Goal: Task Accomplishment & Management: Complete application form

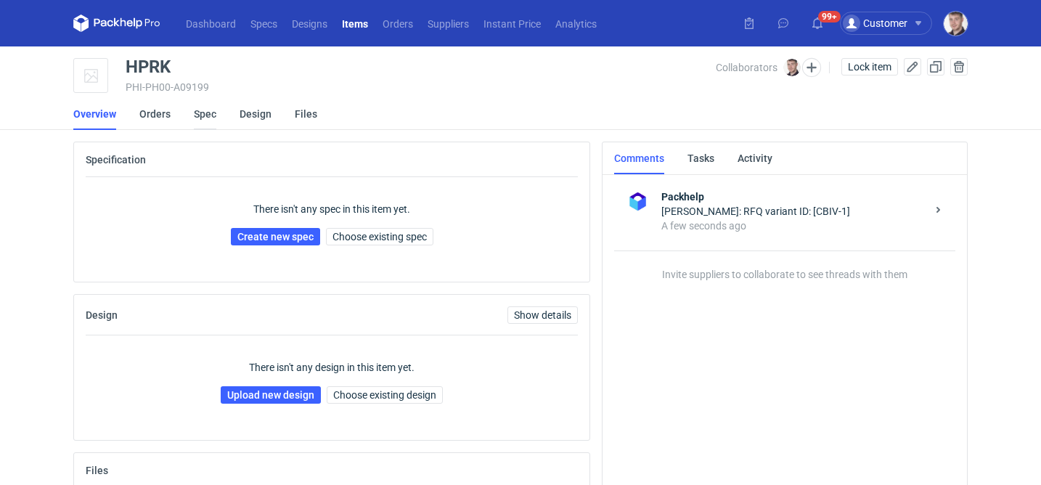
click at [208, 118] on link "Spec" at bounding box center [205, 114] width 23 height 32
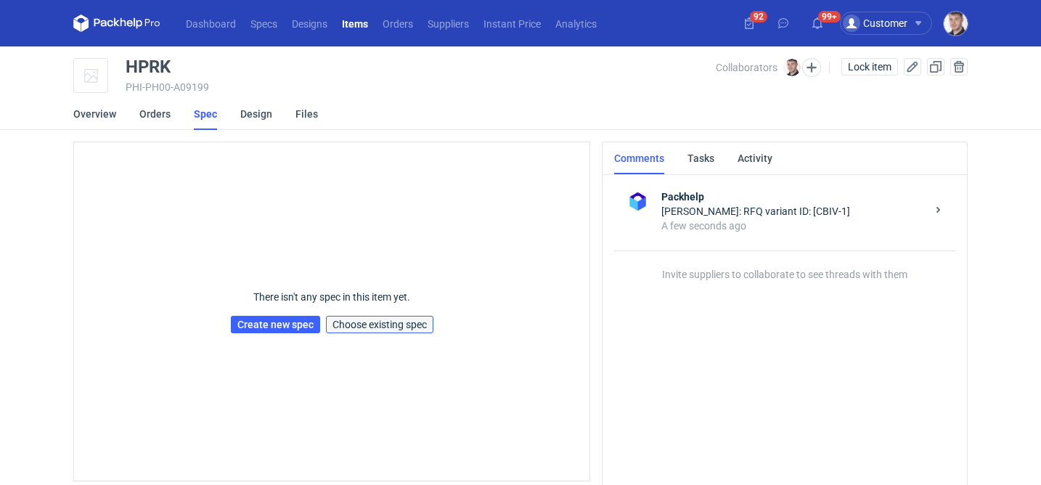
click at [392, 329] on span "Choose existing spec" at bounding box center [380, 324] width 94 height 10
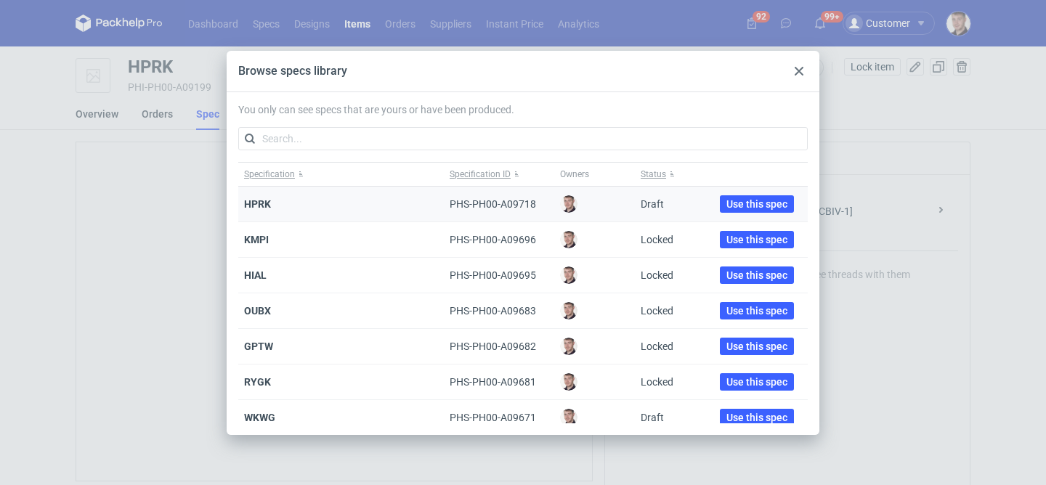
click at [737, 192] on div "Use this spec" at bounding box center [757, 205] width 102 height 36
click at [733, 199] on span "Use this spec" at bounding box center [756, 204] width 61 height 10
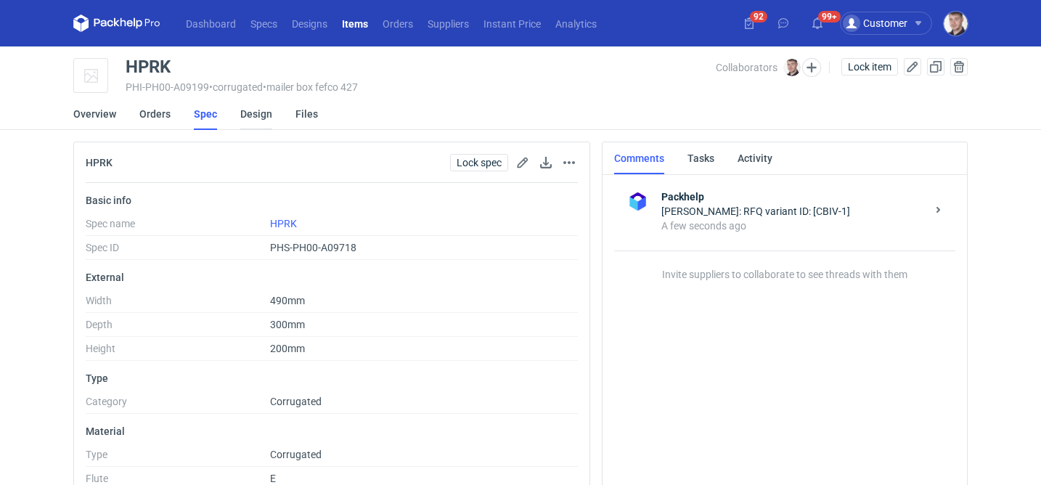
click at [261, 112] on link "Design" at bounding box center [256, 114] width 32 height 32
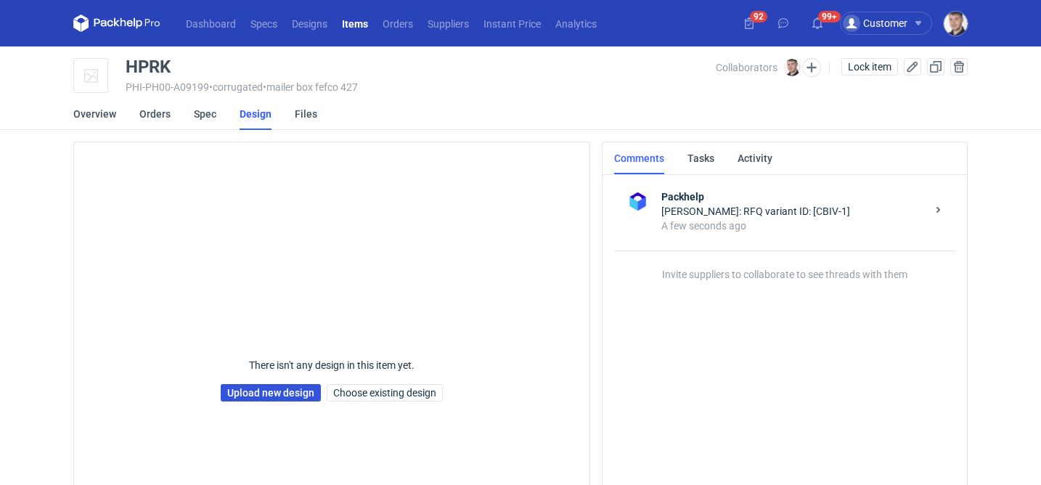
click at [269, 394] on link "Upload new design" at bounding box center [271, 392] width 100 height 17
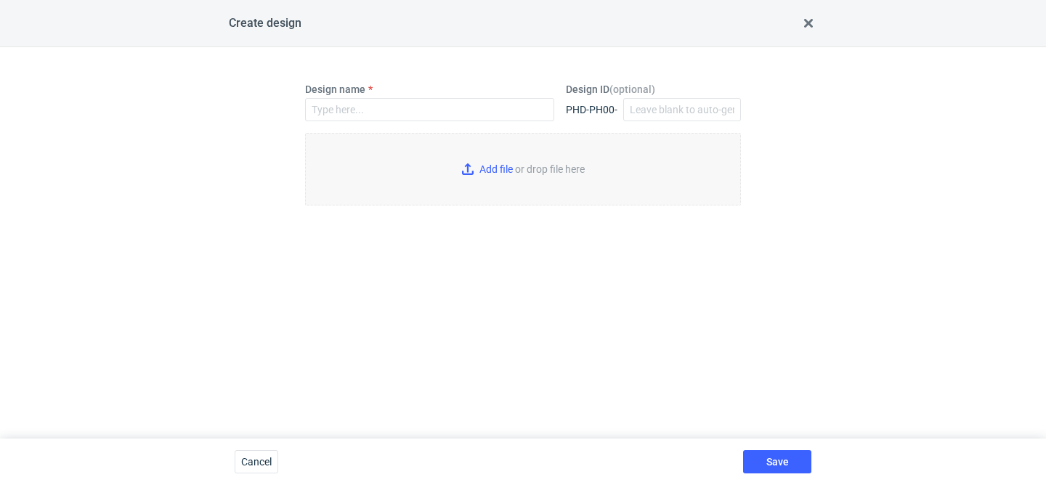
click at [397, 93] on div "Design name" at bounding box center [429, 101] width 249 height 39
click at [388, 104] on input "Design name" at bounding box center [429, 109] width 249 height 23
type input "HPRK"
click at [507, 170] on input "Add file or drop file here" at bounding box center [523, 169] width 436 height 73
type input "C:\fakepath\ostro__custom____HPRK__d0__oR764665291__outside__v2.pdf"
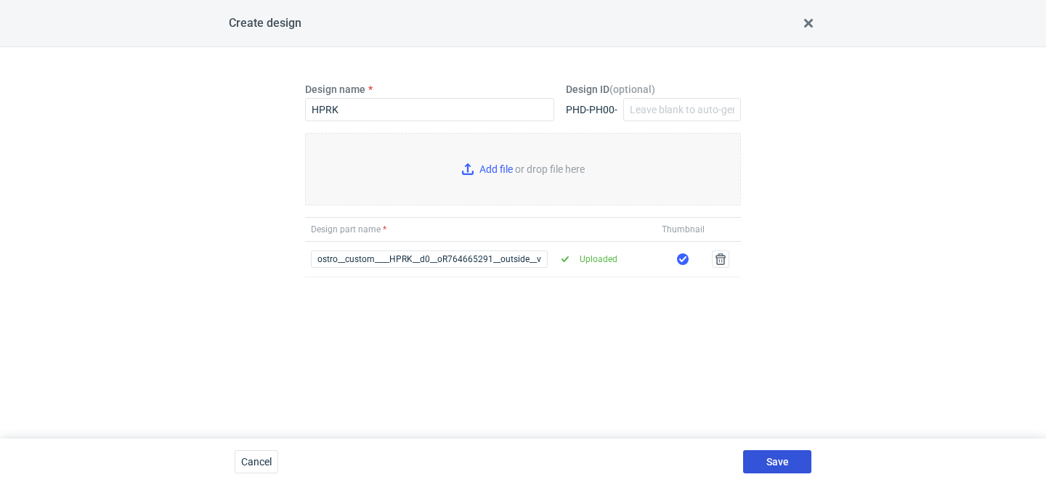
click at [783, 467] on span "Save" at bounding box center [777, 462] width 23 height 10
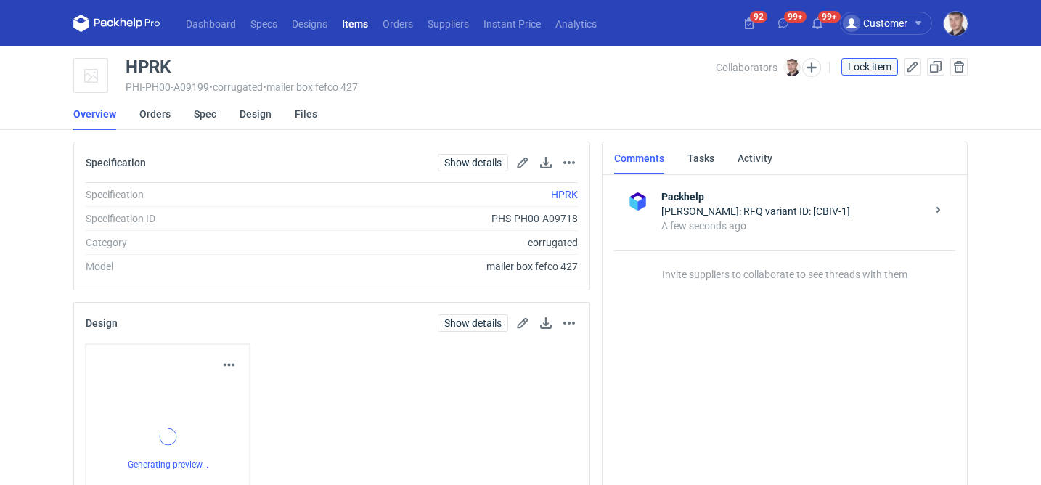
click at [871, 69] on span "Lock item" at bounding box center [870, 67] width 44 height 10
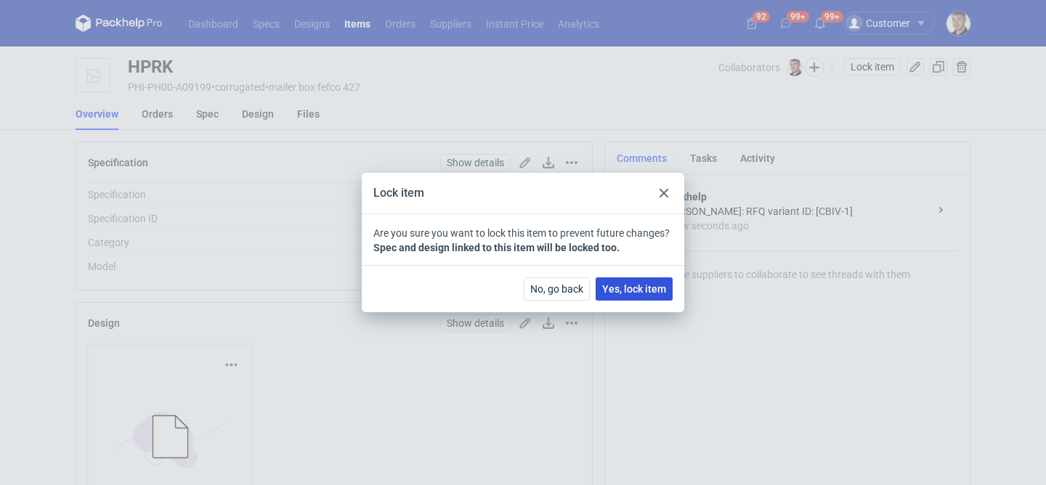
click at [649, 292] on span "Yes, lock item" at bounding box center [634, 289] width 64 height 10
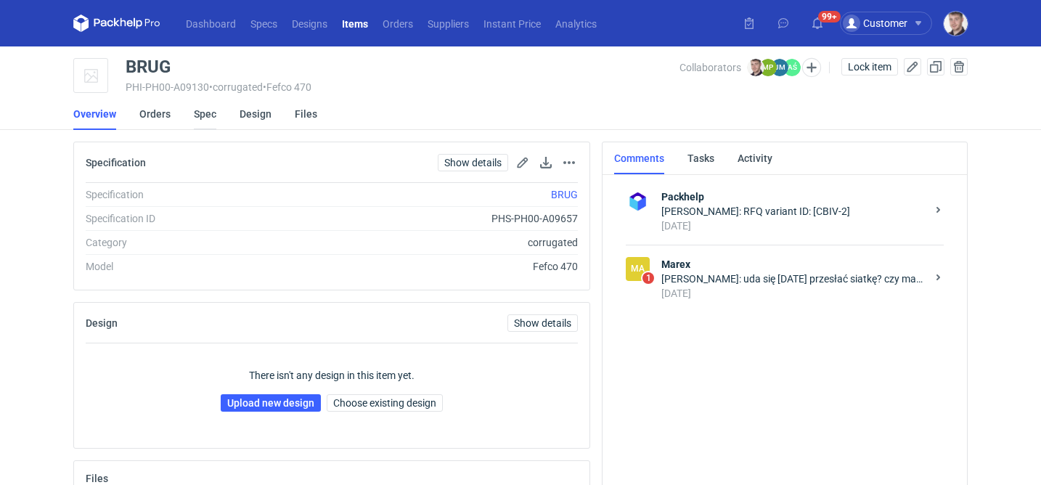
click at [206, 118] on link "Spec" at bounding box center [205, 114] width 23 height 32
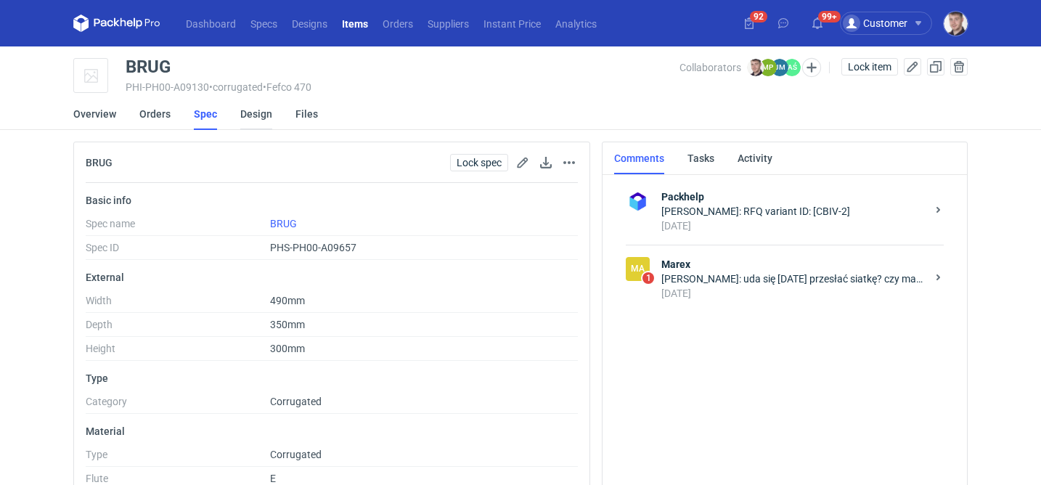
click at [250, 120] on link "Design" at bounding box center [256, 114] width 32 height 32
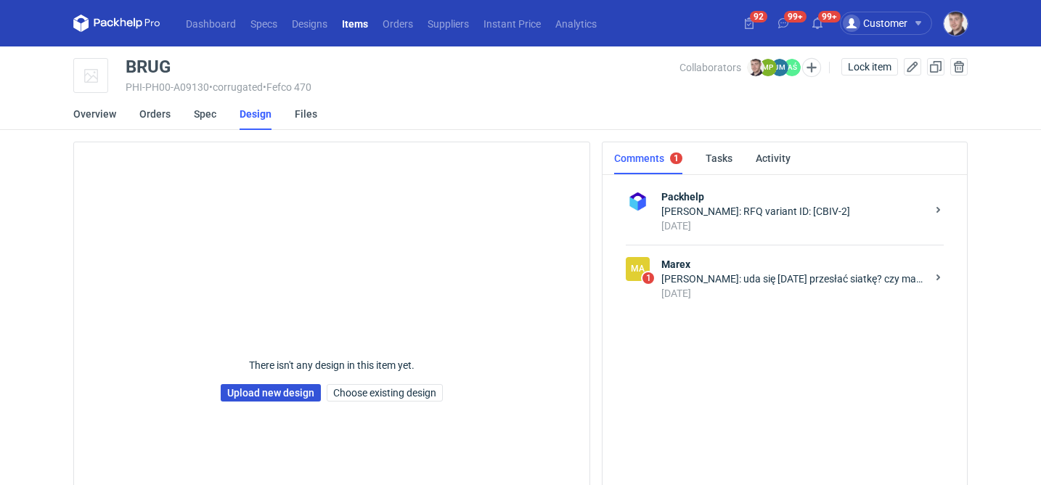
click at [280, 400] on link "Upload new design" at bounding box center [271, 392] width 100 height 17
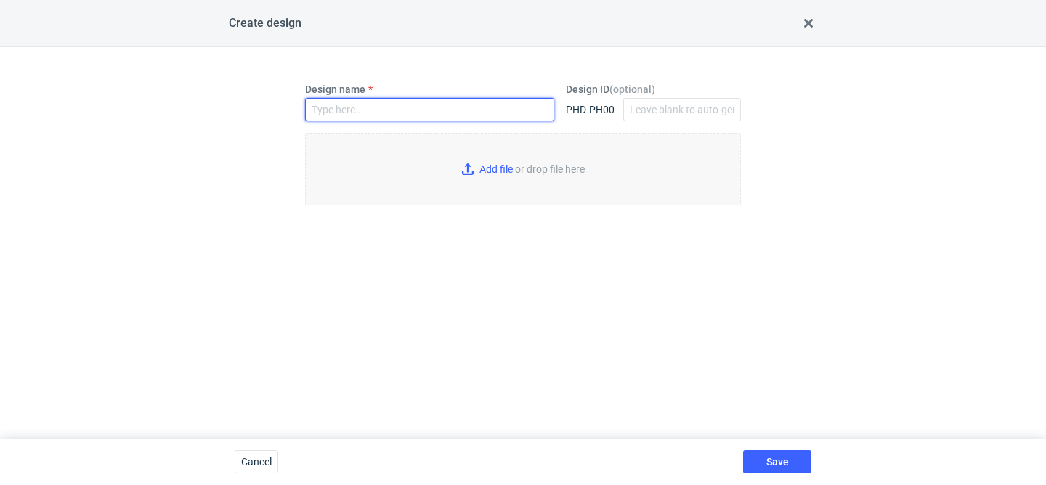
click at [352, 105] on input "Design name" at bounding box center [429, 109] width 249 height 23
type input "BRUG"
click at [460, 163] on input "Add file or drop file here" at bounding box center [523, 169] width 436 height 73
type input "C:\fakepath\custom____BRUG__d0__oR764665291__outside__v2.pdf"
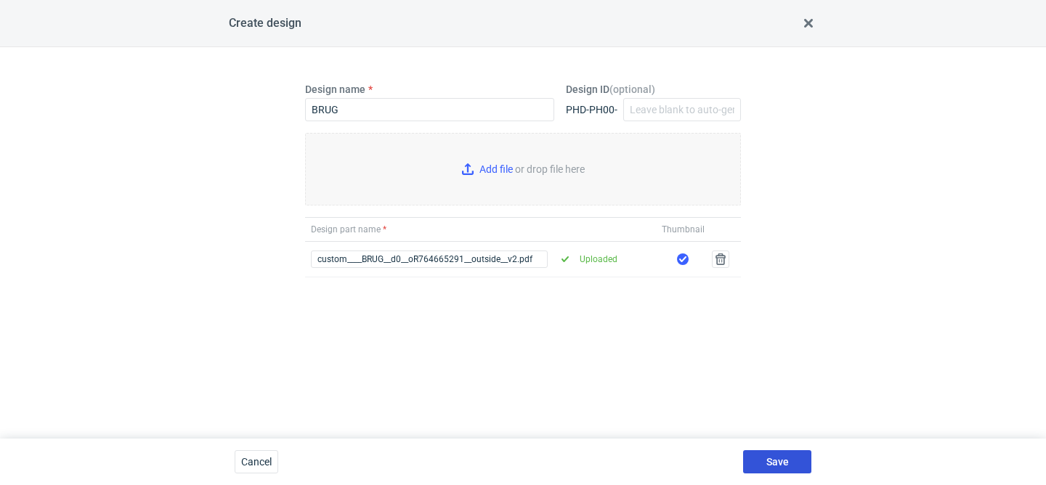
click at [778, 454] on button "Save" at bounding box center [777, 461] width 68 height 23
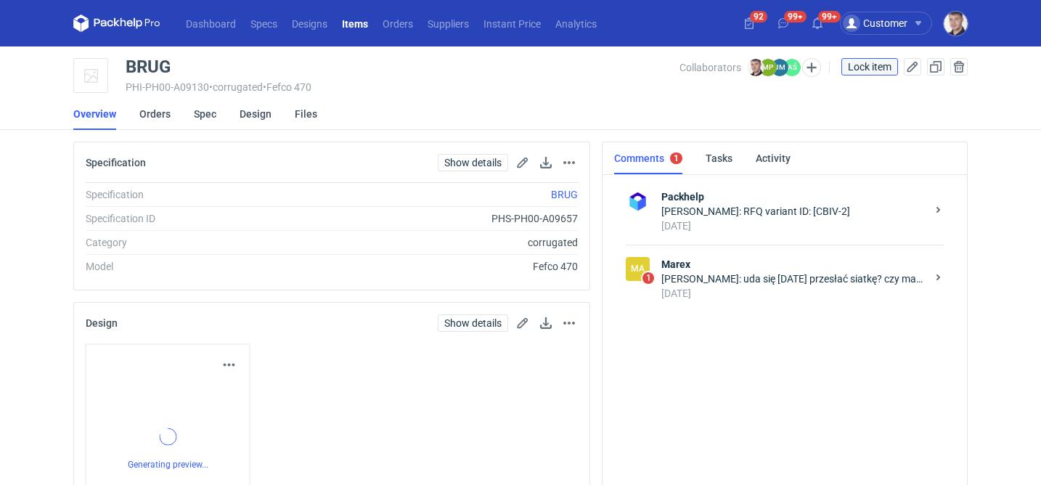
click at [855, 62] on span "Lock item" at bounding box center [870, 67] width 44 height 10
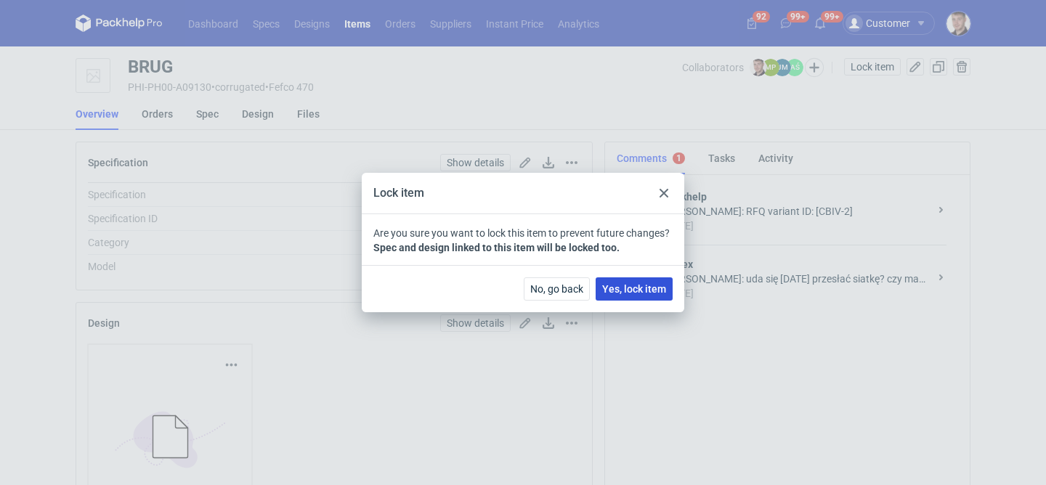
click at [626, 293] on span "Yes, lock item" at bounding box center [634, 289] width 64 height 10
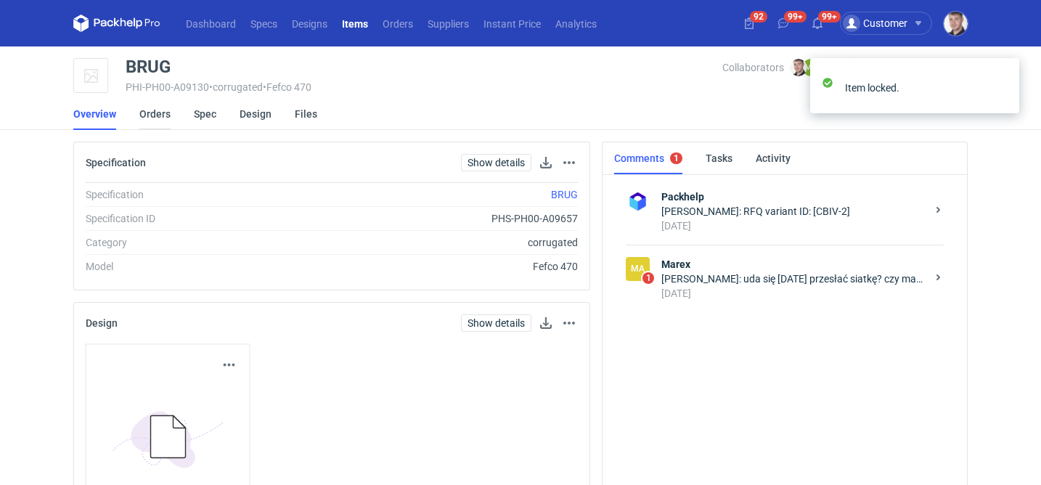
click at [163, 116] on link "Orders" at bounding box center [154, 114] width 31 height 32
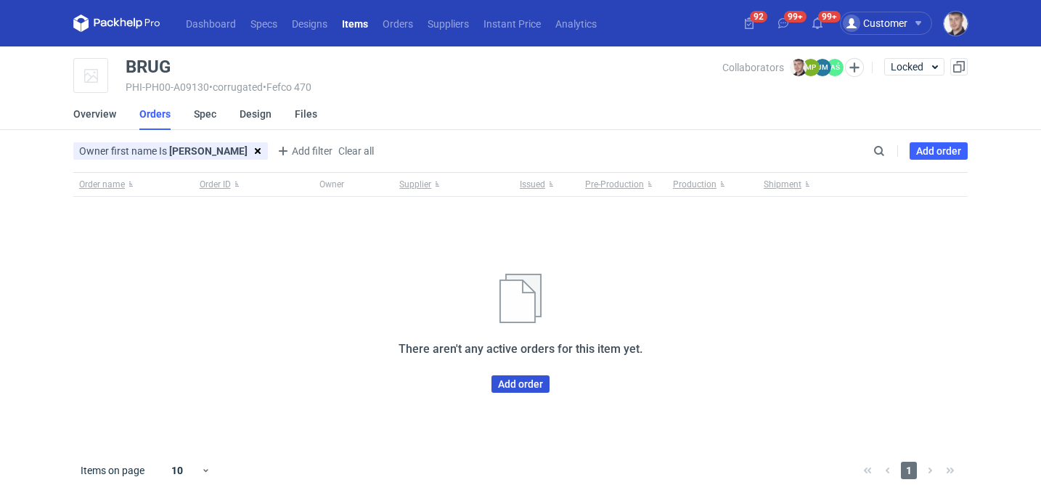
click at [510, 391] on link "Add order" at bounding box center [521, 383] width 58 height 17
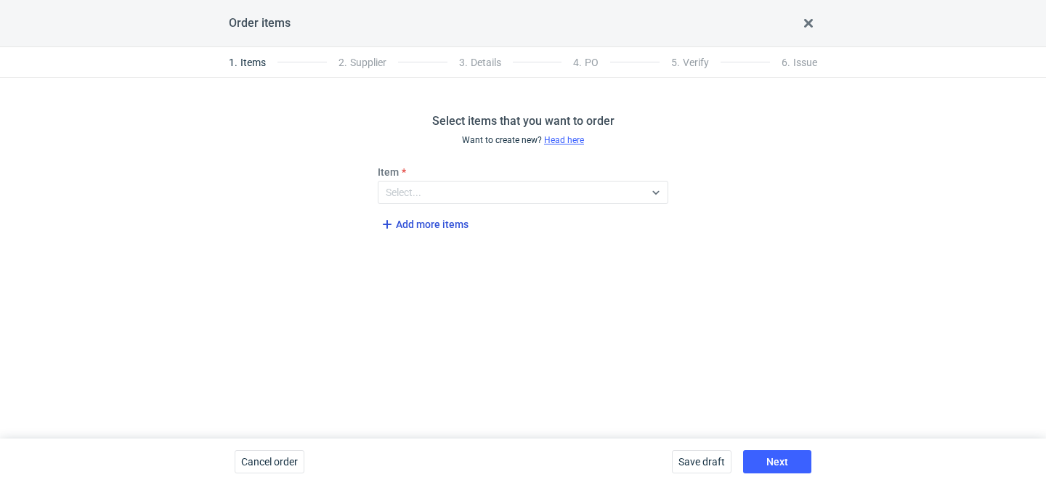
click at [449, 231] on span "Add more items" at bounding box center [423, 224] width 90 height 17
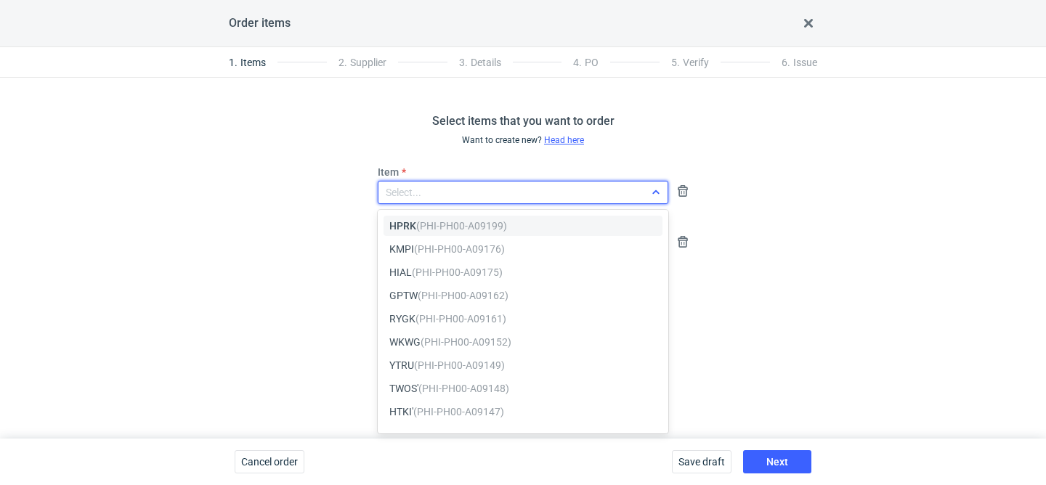
click at [449, 190] on div "Select..." at bounding box center [511, 192] width 266 height 20
click at [417, 224] on em "(PHI-PH00-A09199)" at bounding box center [461, 226] width 91 height 12
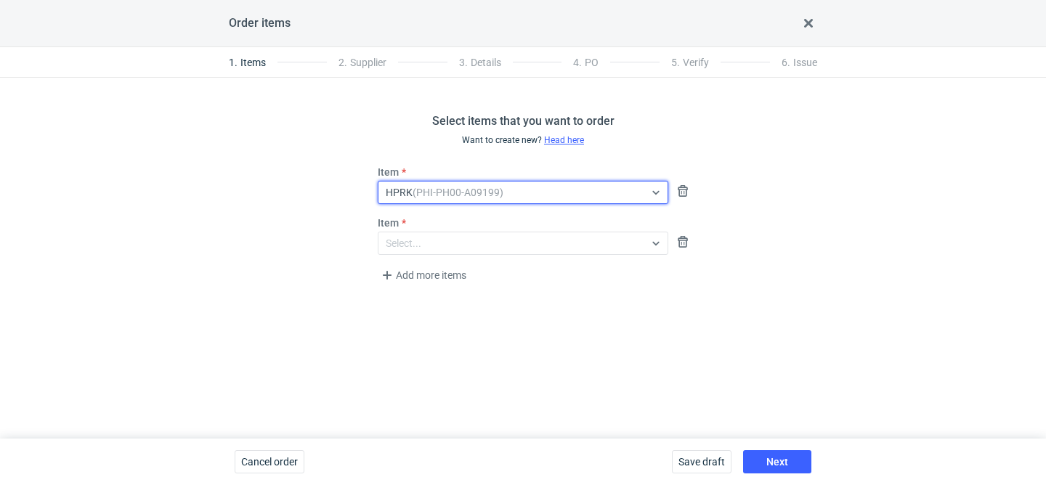
click at [417, 224] on div "Item Select..." at bounding box center [523, 235] width 302 height 39
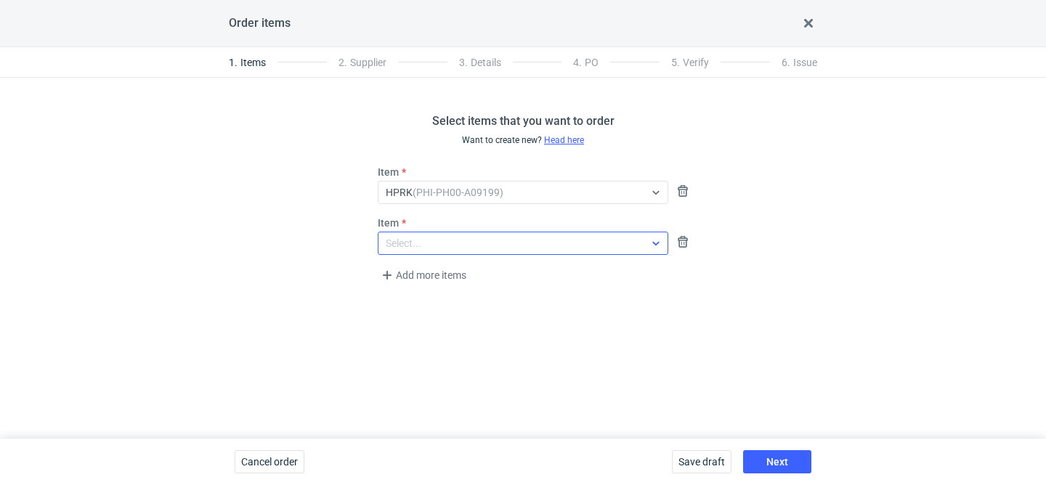
click at [415, 232] on div "Select..." at bounding box center [523, 243] width 290 height 23
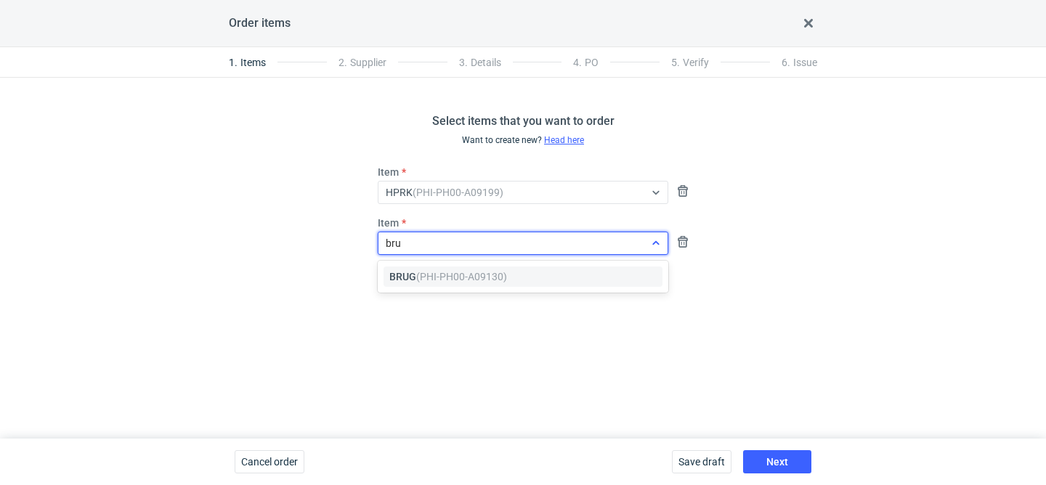
type input "brug"
click at [431, 284] on div "BRUG (PHI-PH00-A09130)" at bounding box center [522, 276] width 279 height 20
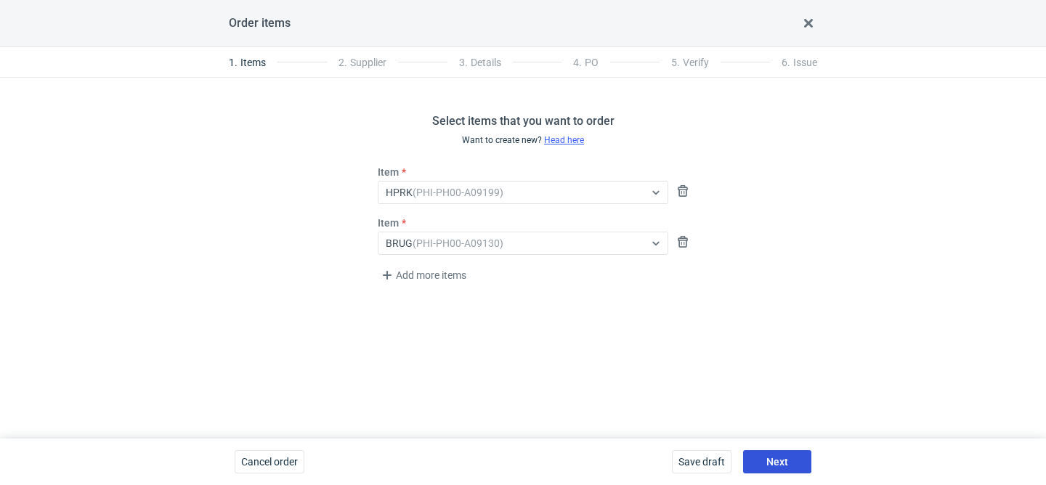
click at [771, 450] on button "Next" at bounding box center [777, 461] width 68 height 23
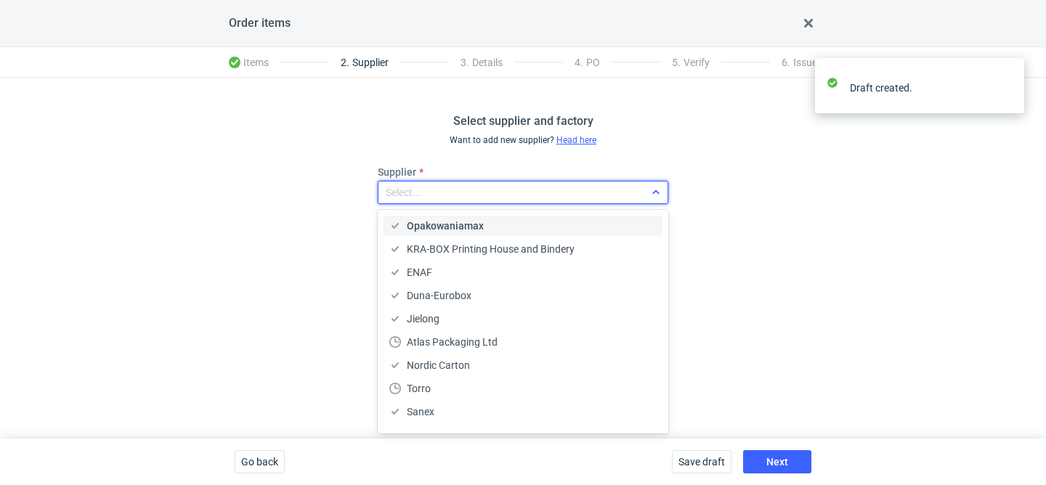
click at [495, 199] on div "Select..." at bounding box center [511, 192] width 266 height 20
type input "mare"
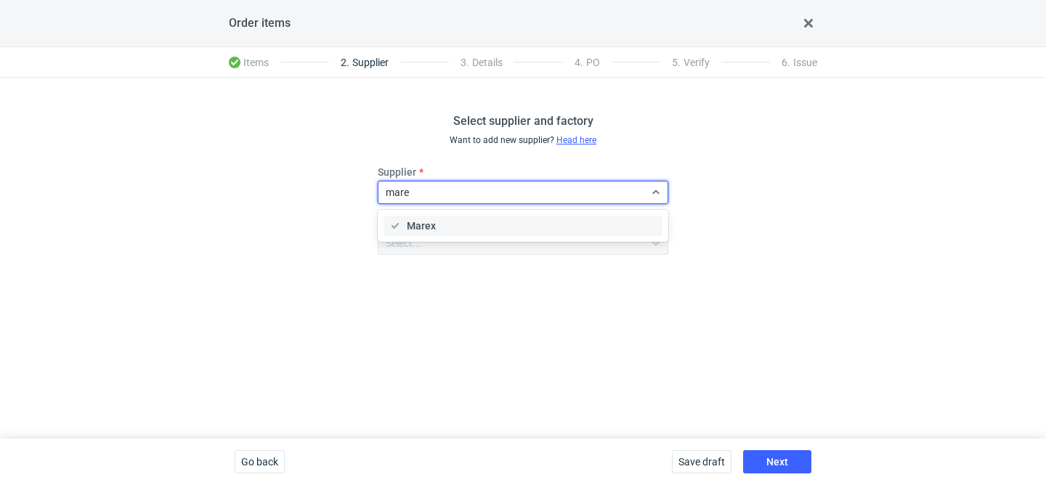
click at [473, 221] on div "Marex" at bounding box center [522, 226] width 267 height 15
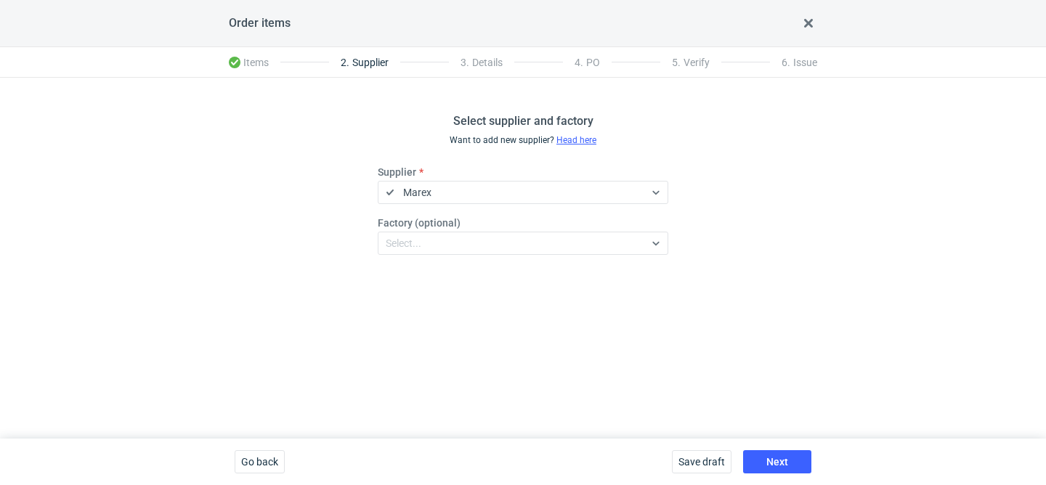
click at [760, 445] on div "Save draft Next" at bounding box center [741, 462] width 151 height 46
click at [765, 458] on button "Next" at bounding box center [777, 461] width 68 height 23
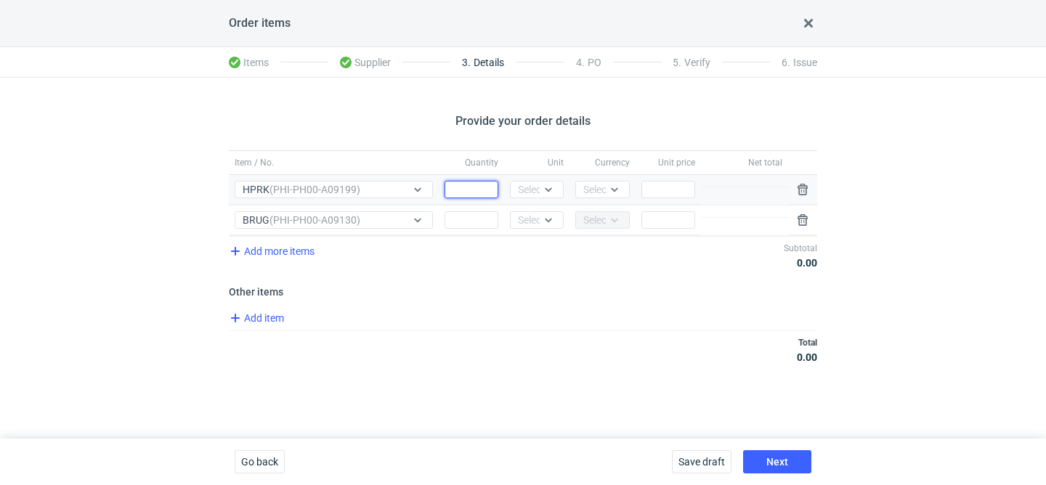
click at [459, 187] on input "Quantity" at bounding box center [471, 189] width 54 height 17
click at [452, 220] on input "Quantity" at bounding box center [471, 219] width 54 height 17
type input "1000"
click at [454, 195] on input "Quantity" at bounding box center [471, 189] width 54 height 17
type input "8"
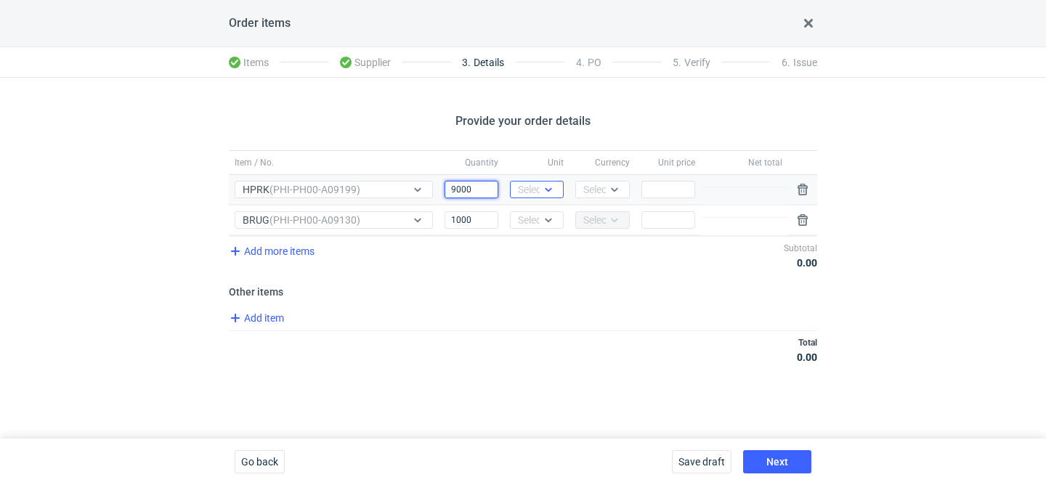
type input "9000"
click at [527, 186] on div "Select..." at bounding box center [536, 189] width 36 height 15
click at [527, 214] on span "pcs" at bounding box center [529, 220] width 16 height 15
click at [593, 189] on div "Select..." at bounding box center [601, 189] width 36 height 15
click at [595, 219] on span "PLN" at bounding box center [597, 220] width 20 height 15
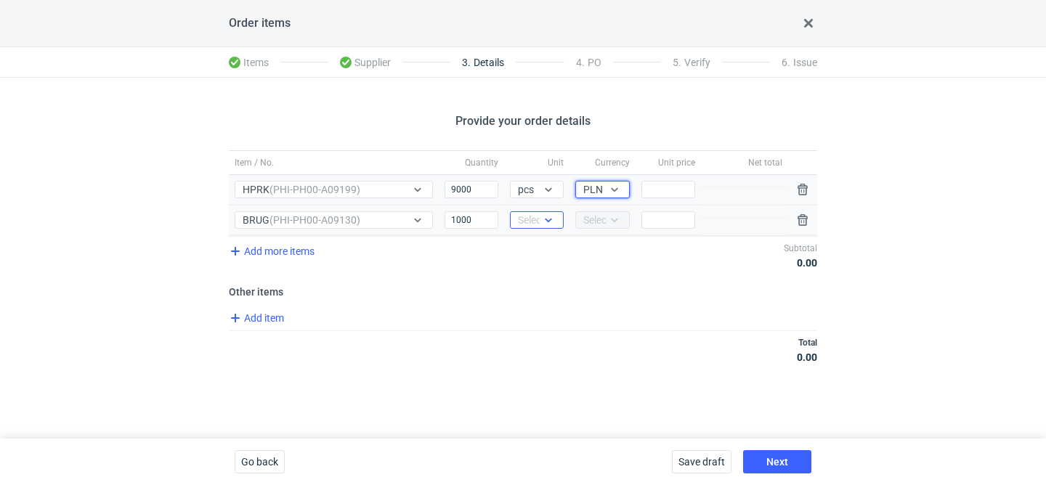
click at [542, 218] on icon at bounding box center [548, 220] width 12 height 12
click at [537, 248] on span "pcs" at bounding box center [529, 250] width 16 height 15
click at [665, 227] on input "Price" at bounding box center [668, 219] width 54 height 17
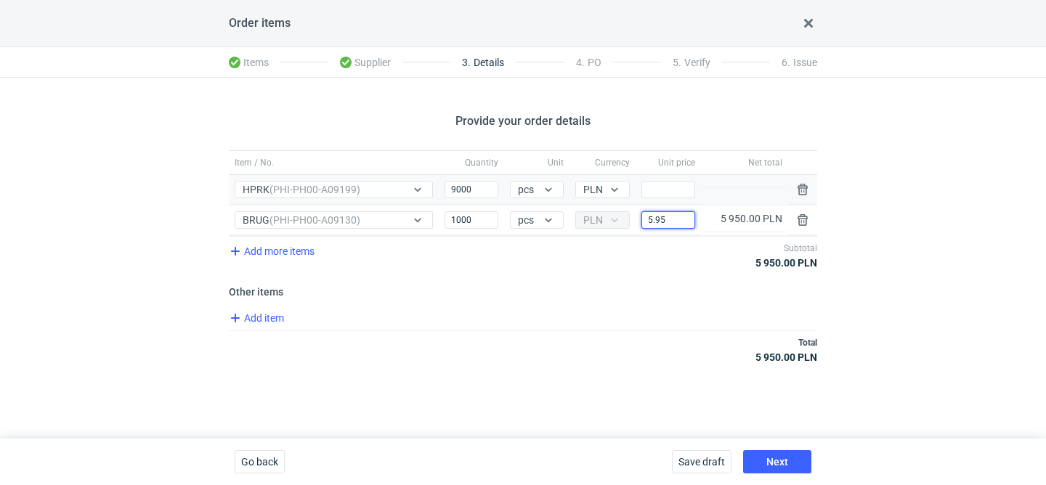
type input "5.95"
click at [272, 327] on div "Add item" at bounding box center [521, 319] width 591 height 21
click at [275, 319] on span "Add item" at bounding box center [256, 317] width 59 height 17
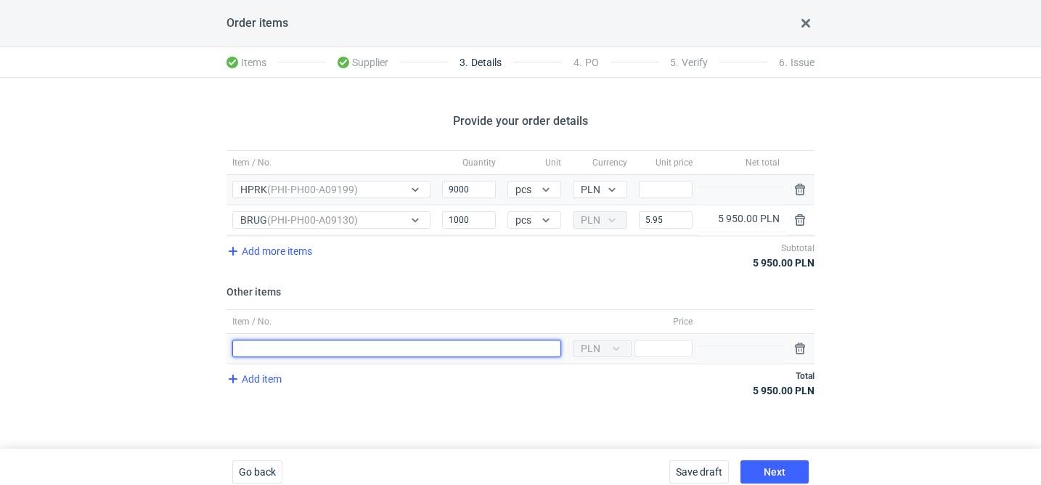
click at [298, 342] on input "Item / No." at bounding box center [396, 348] width 329 height 17
type input "narzędzia BRUG"
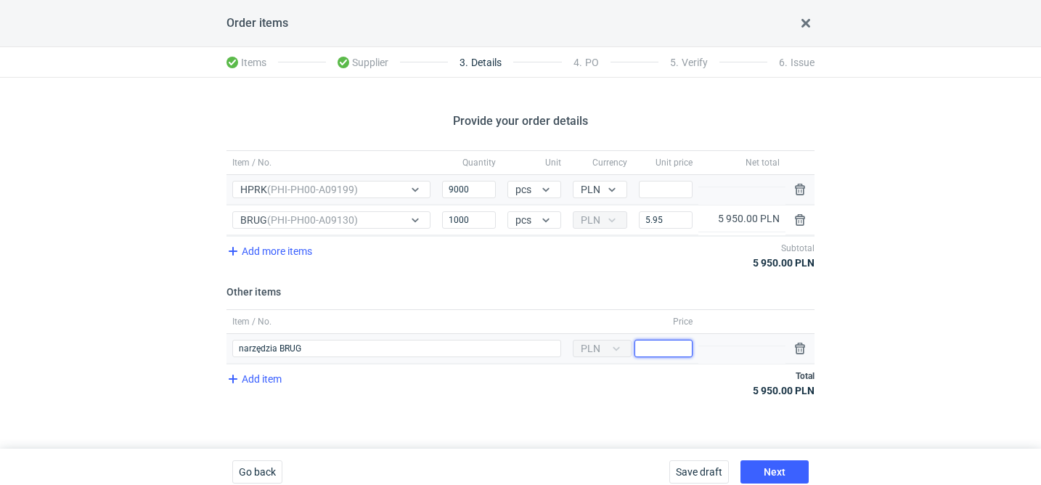
click at [665, 351] on input "Price" at bounding box center [664, 348] width 58 height 17
type input "2050"
click at [669, 192] on input "Price" at bounding box center [666, 189] width 54 height 17
type input "4.65"
click at [272, 378] on span "Add item" at bounding box center [253, 378] width 59 height 17
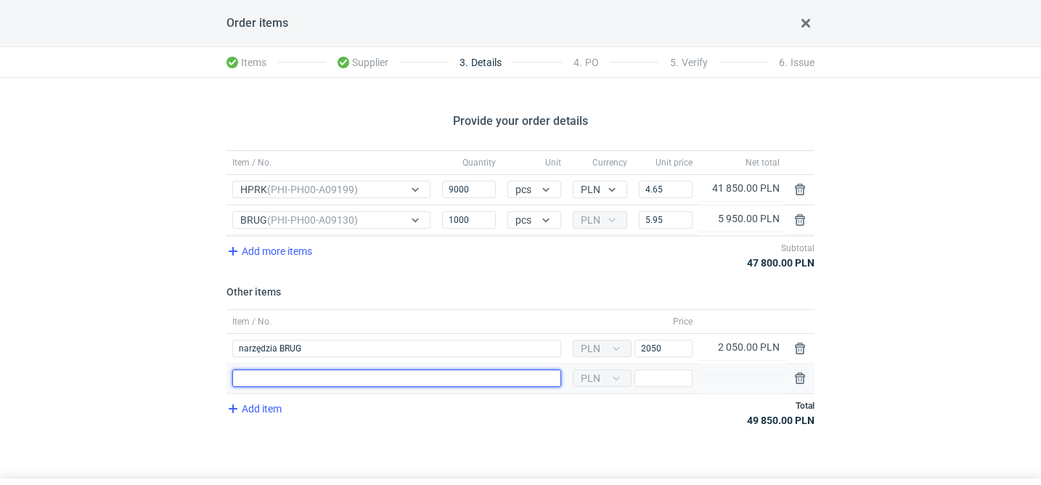
click at [317, 376] on input "Item / No." at bounding box center [396, 378] width 329 height 17
type input "a"
type input "modyfikacja polimeru HPRK"
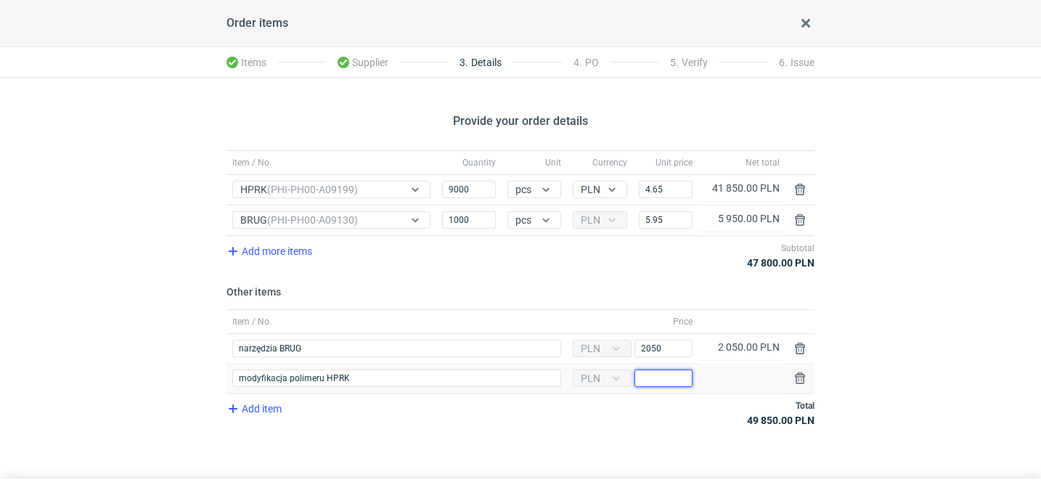
click at [686, 370] on input "Price" at bounding box center [664, 378] width 58 height 17
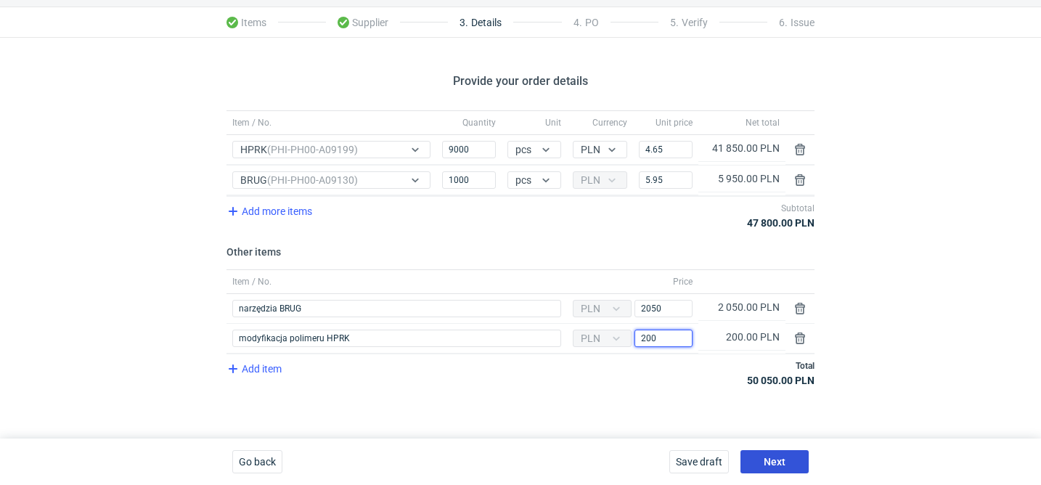
type input "200"
click at [785, 466] on button "Next" at bounding box center [775, 461] width 68 height 23
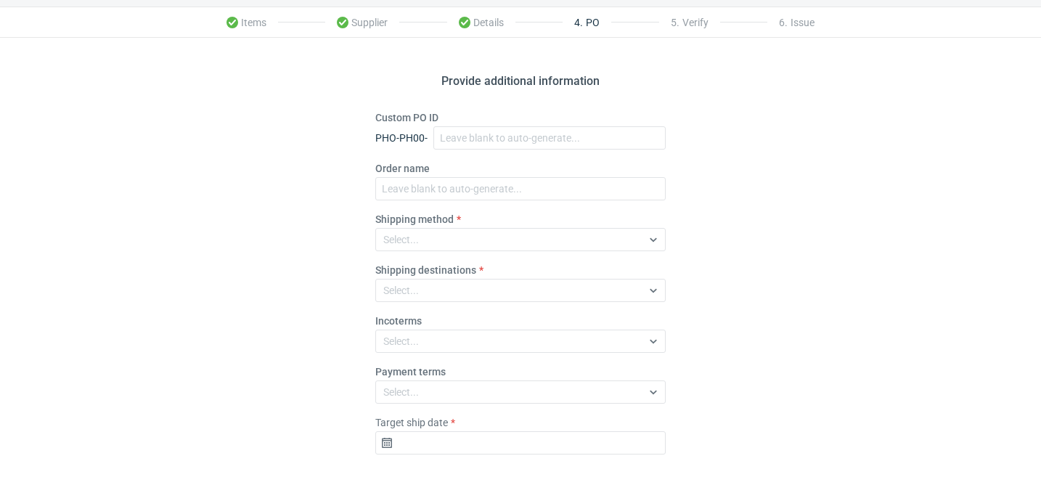
click at [449, 202] on fieldset "Custom PO ID PHO-PH00- Order name Shipping method Select... Shipping destinatio…" at bounding box center [520, 288] width 290 height 356
click at [457, 195] on input "Order name" at bounding box center [520, 188] width 290 height 23
paste input "R764665291"
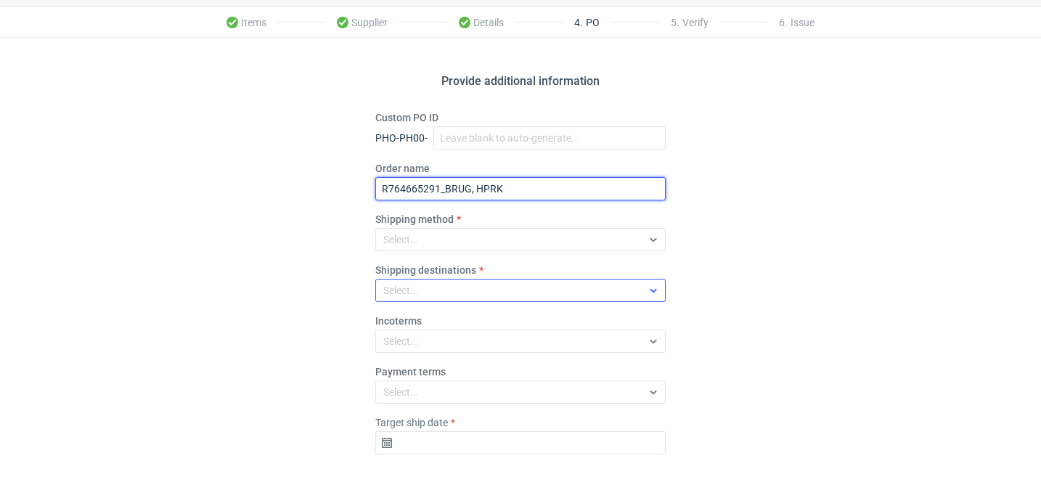
scroll to position [102, 0]
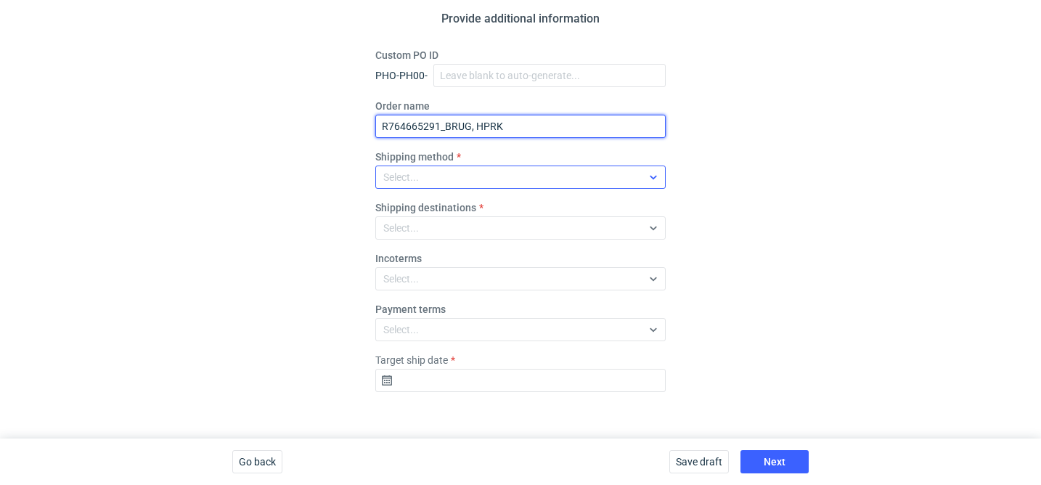
type input "R764665291_BRUG, HPRK"
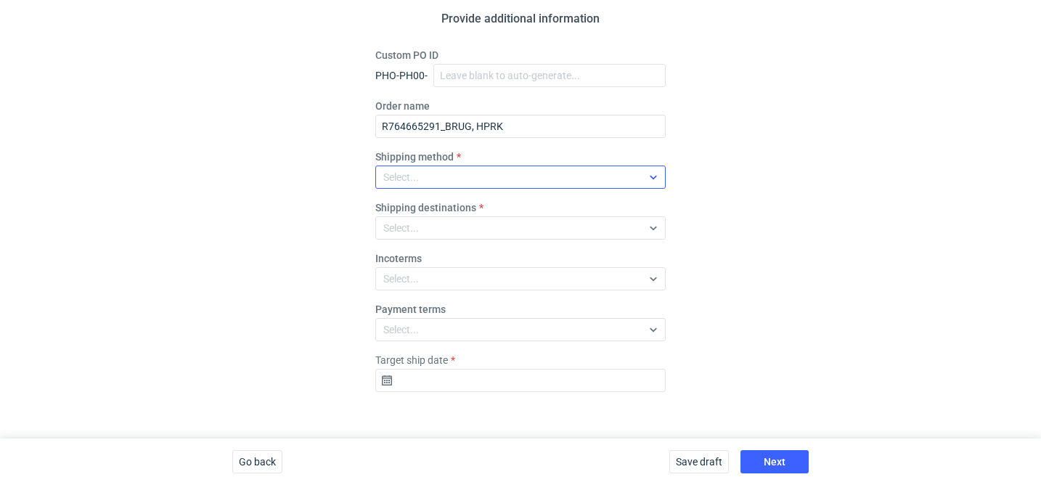
click at [447, 176] on div "Select..." at bounding box center [509, 177] width 266 height 20
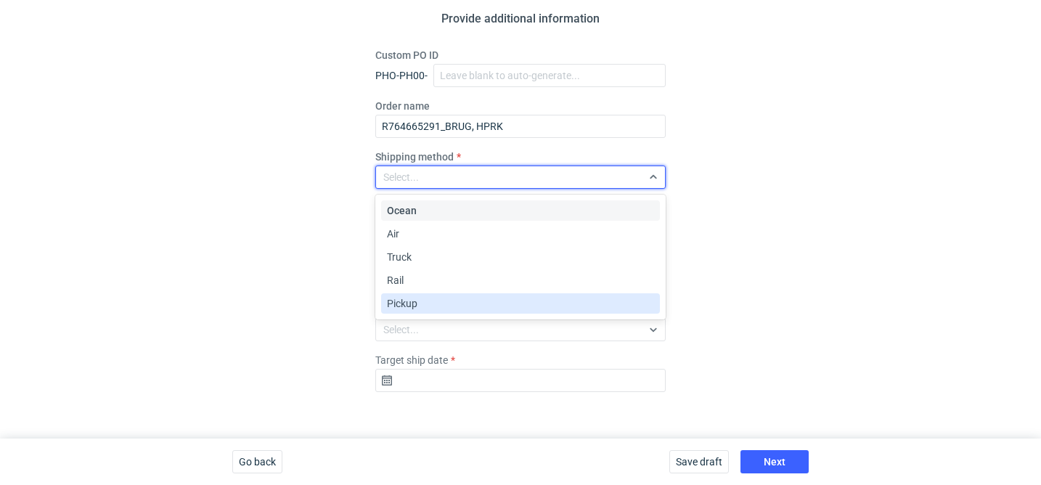
click at [434, 298] on div "Pickup" at bounding box center [520, 303] width 267 height 15
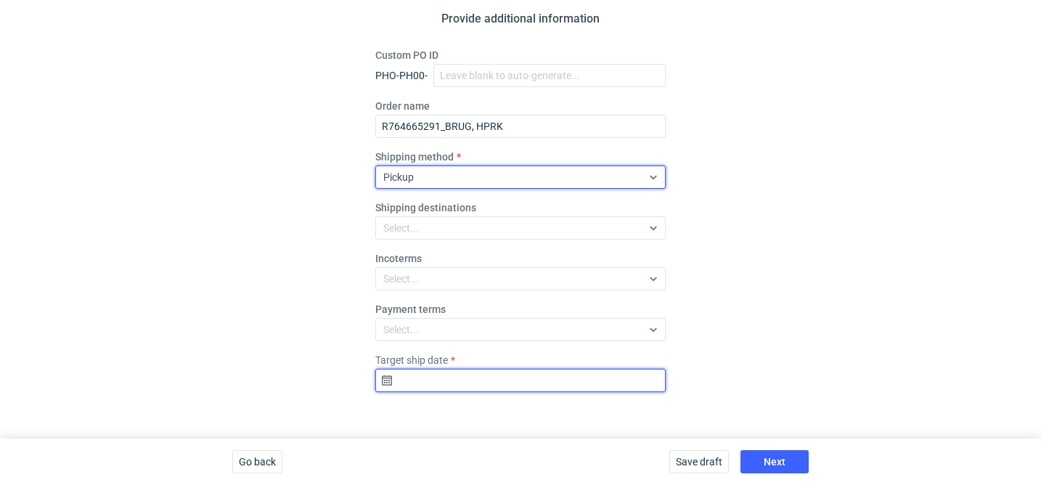
click at [447, 381] on input "Target ship date" at bounding box center [520, 380] width 290 height 23
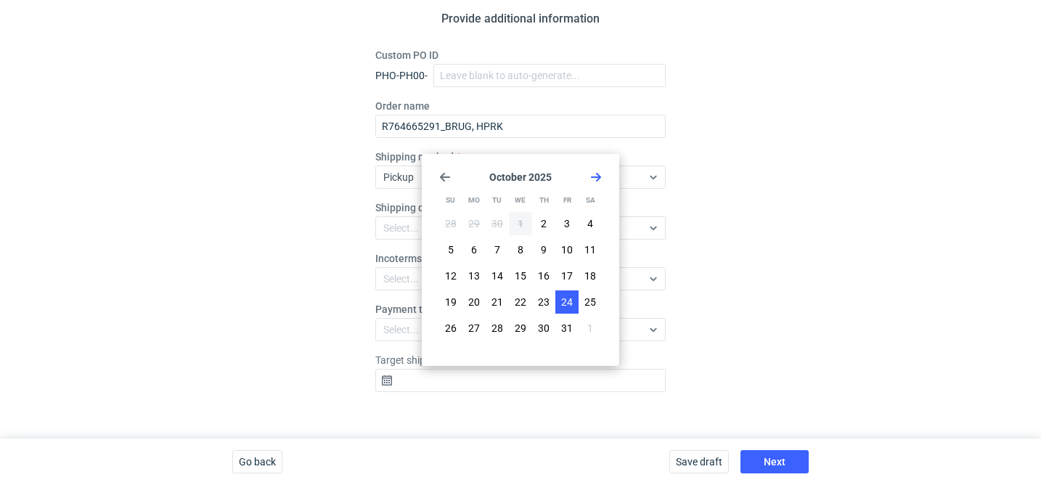
click at [563, 300] on span "24" at bounding box center [567, 302] width 12 height 15
type input "2025-10-24"
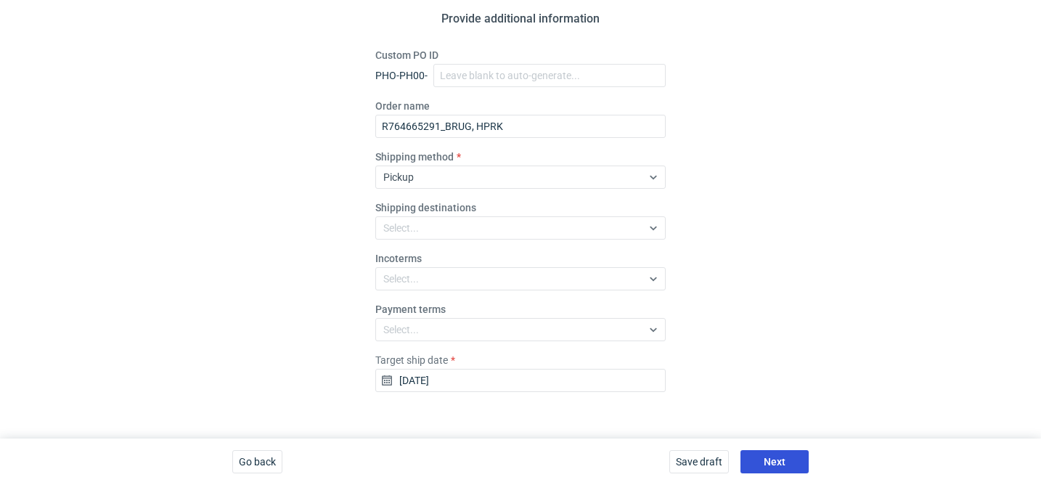
click at [780, 457] on span "Next" at bounding box center [775, 462] width 22 height 10
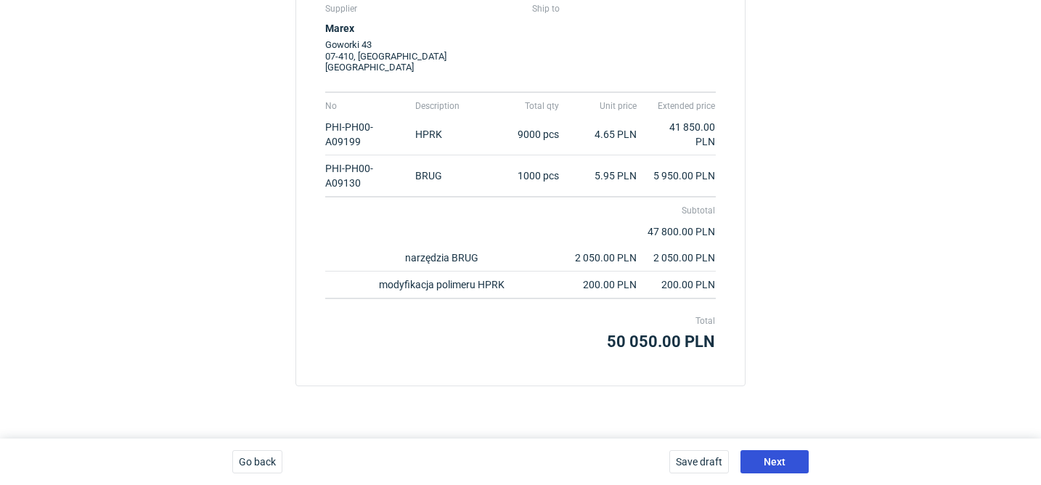
click at [780, 457] on span "Next" at bounding box center [775, 462] width 22 height 10
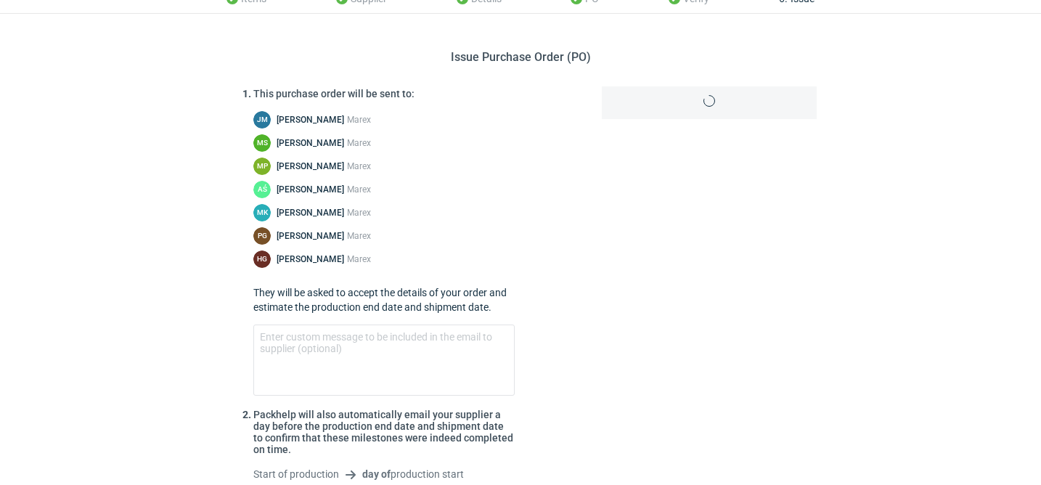
scroll to position [205, 0]
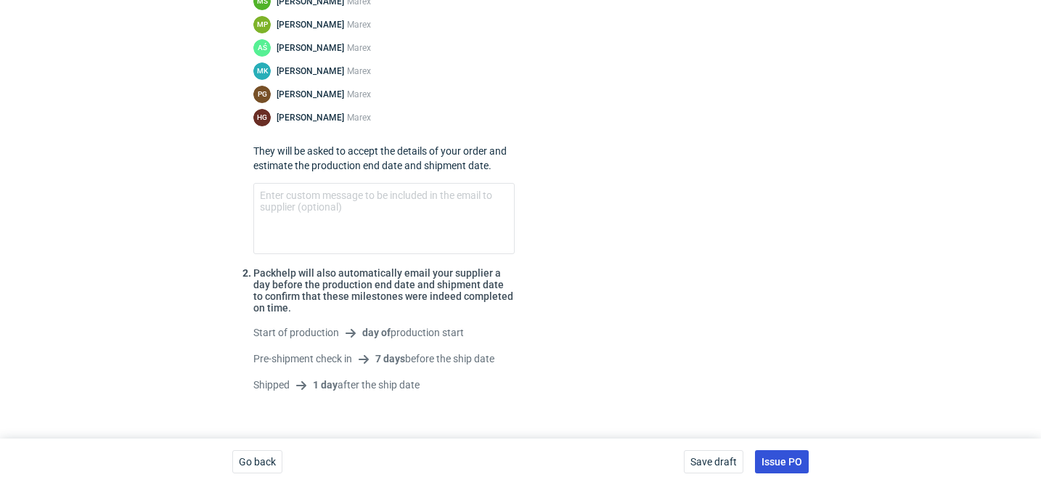
click at [794, 467] on span "Issue PO" at bounding box center [782, 462] width 41 height 10
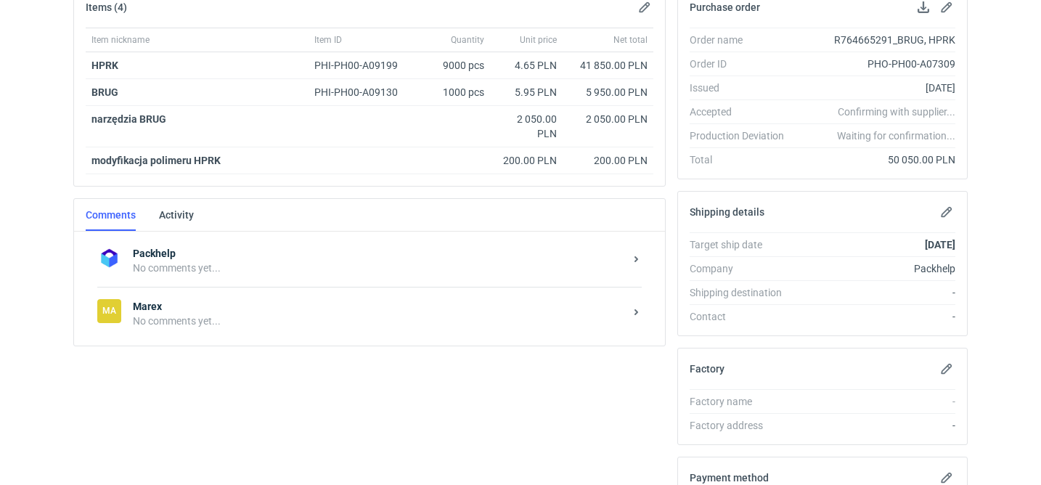
scroll to position [243, 0]
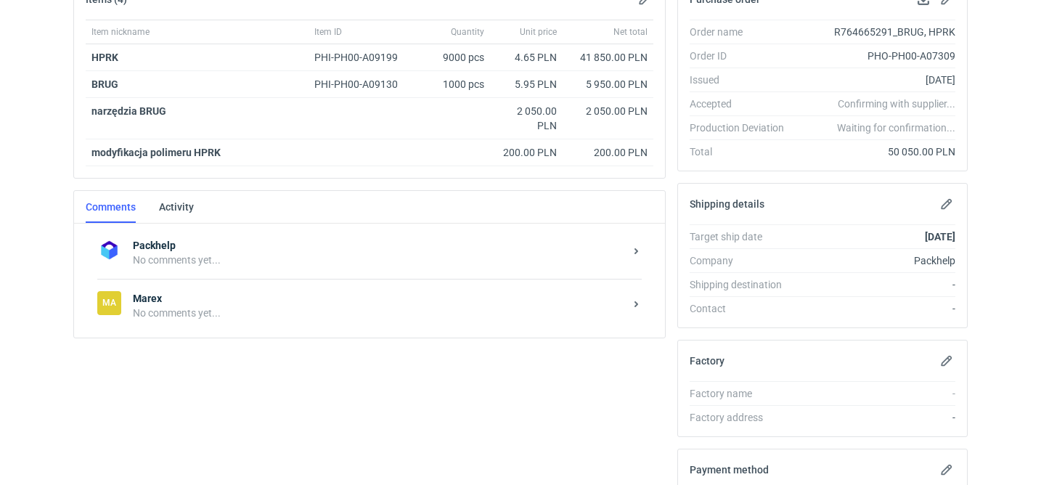
click at [216, 301] on strong "Marex" at bounding box center [379, 298] width 492 height 15
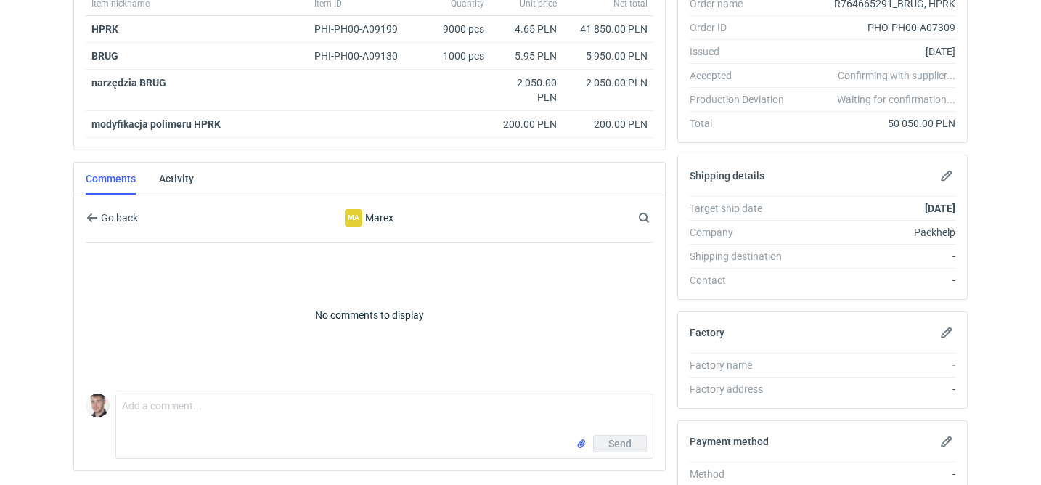
scroll to position [272, 0]
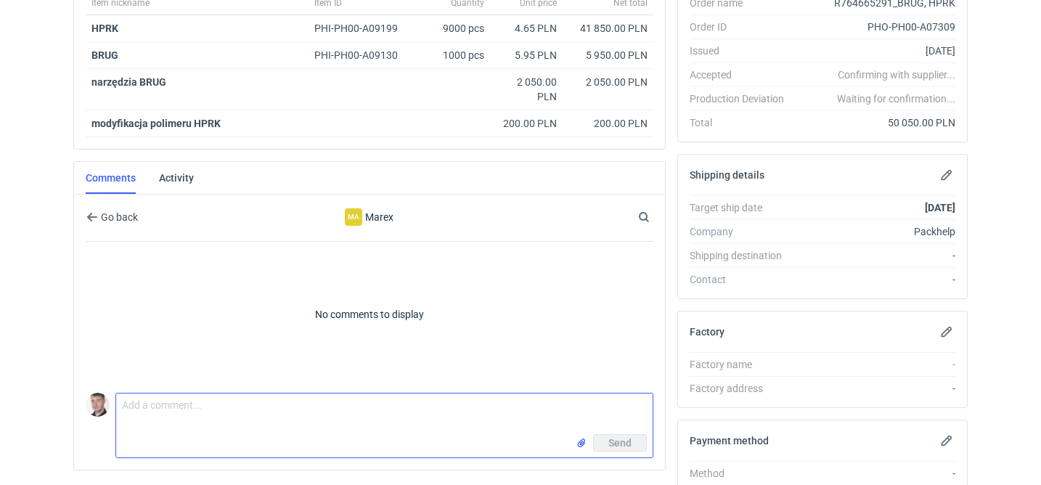
click at [178, 402] on textarea "Comment message" at bounding box center [384, 414] width 537 height 41
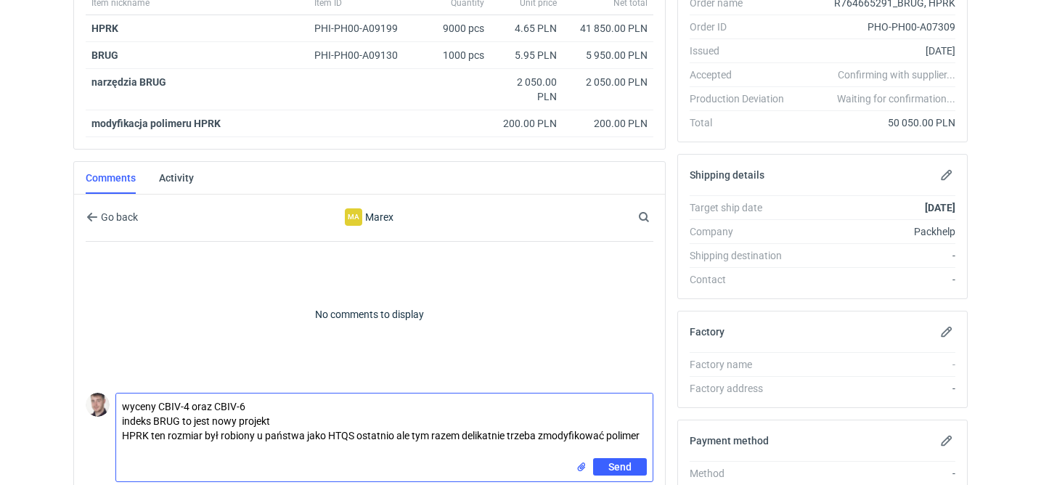
click at [121, 403] on textarea "wyceny CBIV-4 oraz CBIV-6 indeks BRUG to jest nowy projekt HPRK ten rozmiar był…" at bounding box center [384, 426] width 537 height 65
click at [124, 417] on textarea "-wyceny CBIV-4 oraz CBIV-6 indeks BRUG to jest nowy projekt HPRK ten rozmiar by…" at bounding box center [384, 426] width 537 height 65
click at [648, 435] on textarea "-wyceny CBIV-4 oraz CBIV-6 -indeks BRUG to jest nowy projekt -HPRK ten rozmiar …" at bounding box center [384, 426] width 537 height 65
paste textarea "rośba do vendora by sprawdził przed produkcja czy fraza stay possessed jest rów…"
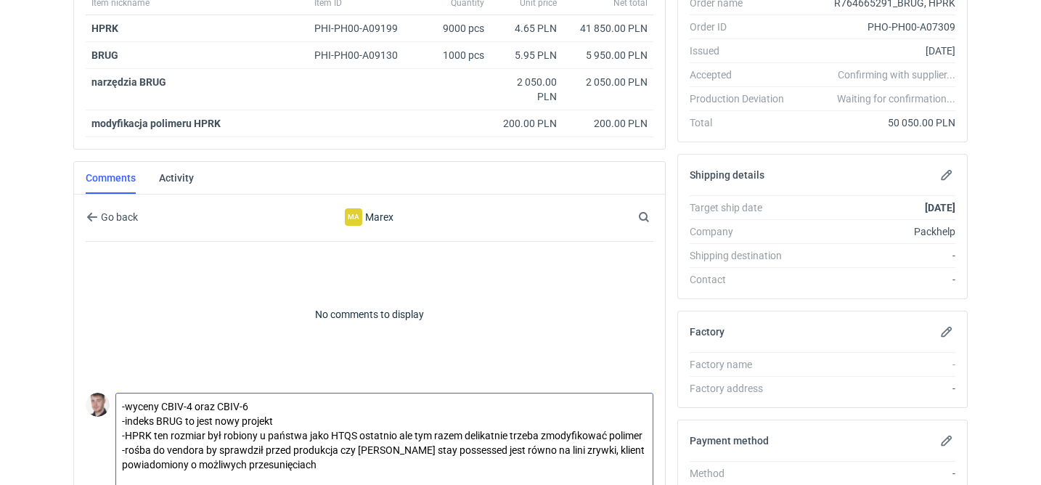
click at [126, 449] on textarea "-wyceny CBIV-4 oraz CBIV-6 -indeks BRUG to jest nowy projekt -HPRK ten rozmiar …" at bounding box center [384, 441] width 537 height 94
drag, startPoint x: 164, startPoint y: 447, endPoint x: 211, endPoint y: 447, distance: 46.5
click at [211, 447] on textarea "-wyceny CBIV-4 oraz CBIV-6 -indeks BRUG to jest nowy projekt -HPRK ten rozmiar …" at bounding box center [384, 441] width 537 height 94
drag, startPoint x: 268, startPoint y: 447, endPoint x: 161, endPoint y: 445, distance: 106.8
click at [161, 445] on textarea "-wyceny CBIV-4 oraz CBIV-6 -indeks BRUG to jest nowy projekt -HPRK ten rozmiar …" at bounding box center [384, 441] width 537 height 94
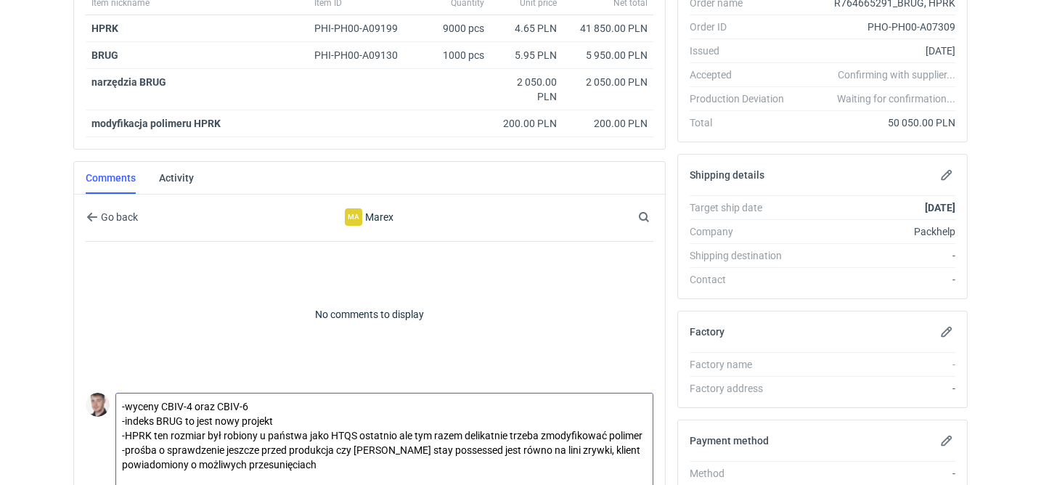
click at [383, 452] on textarea "-wyceny CBIV-4 oraz CBIV-6 -indeks BRUG to jest nowy projekt -HPRK ten rozmiar …" at bounding box center [384, 441] width 537 height 94
click at [452, 443] on textarea "-wyceny CBIV-4 oraz CBIV-6 -indeks BRUG to jest nowy projekt -HPRK ten rozmiar …" at bounding box center [384, 441] width 537 height 94
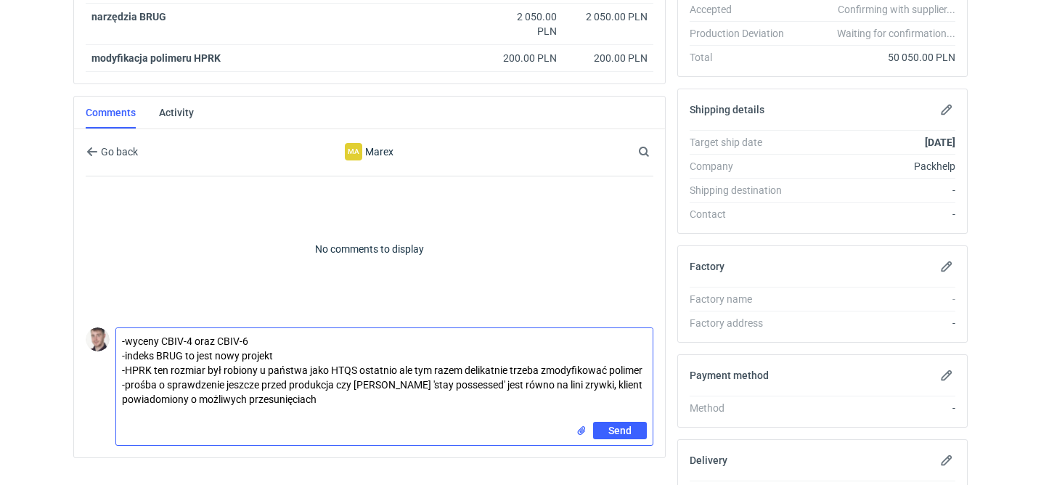
scroll to position [338, 0]
type textarea "-wyceny CBIV-4 oraz CBIV-6 -indeks BRUG to jest nowy projekt -HPRK ten rozmiar …"
click at [579, 428] on input "file" at bounding box center [582, 430] width 12 height 15
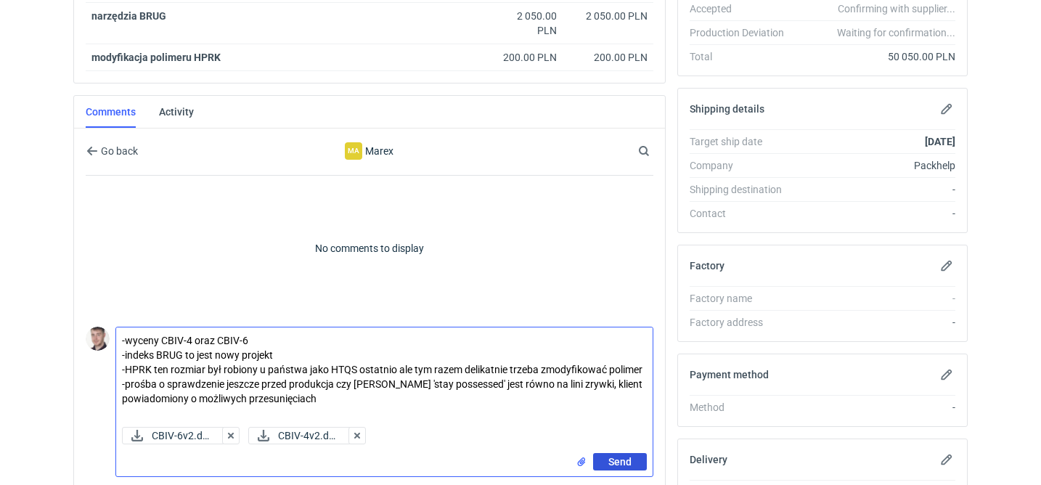
click at [626, 459] on span "Send" at bounding box center [619, 462] width 23 height 10
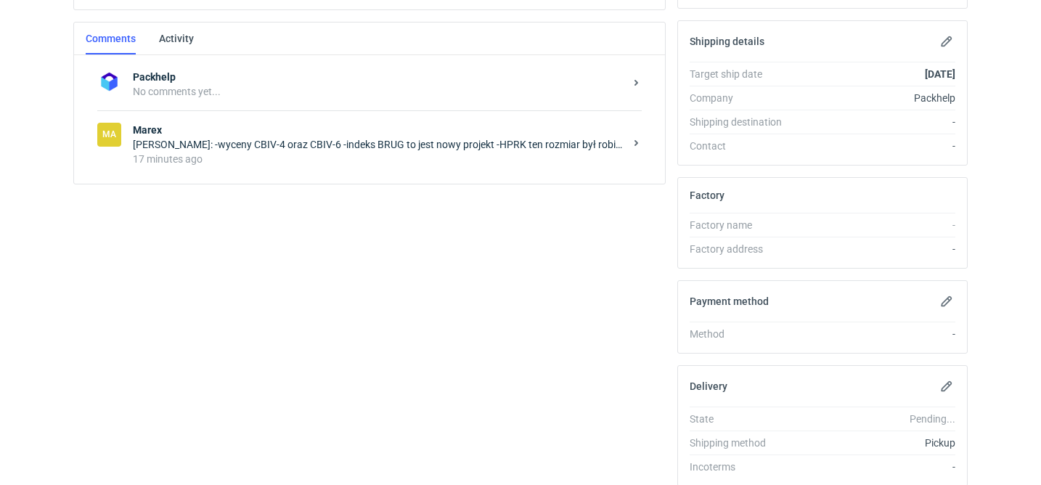
scroll to position [269, 0]
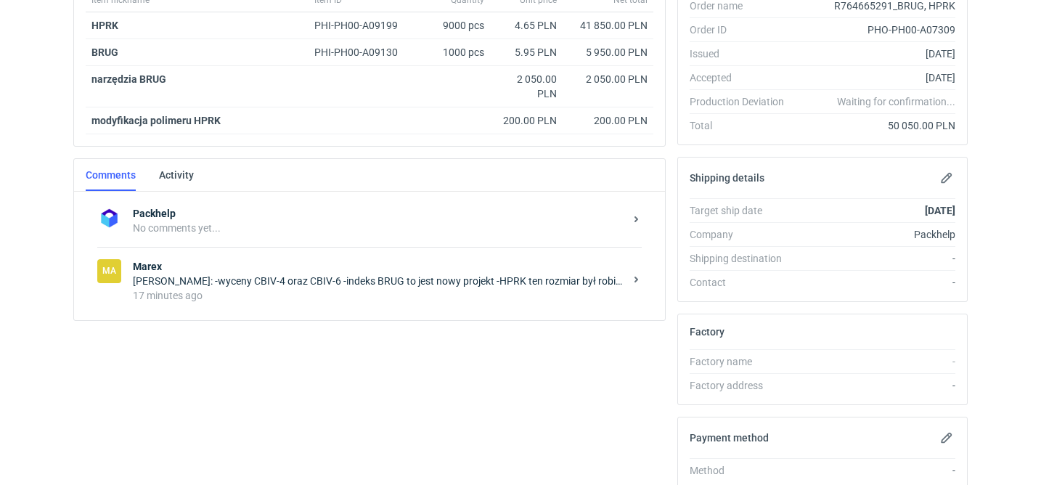
click at [364, 285] on div "[PERSON_NAME]: -wyceny CBIV-4 oraz CBIV-6 -indeks BRUG to jest nowy projekt -HP…" at bounding box center [379, 281] width 492 height 15
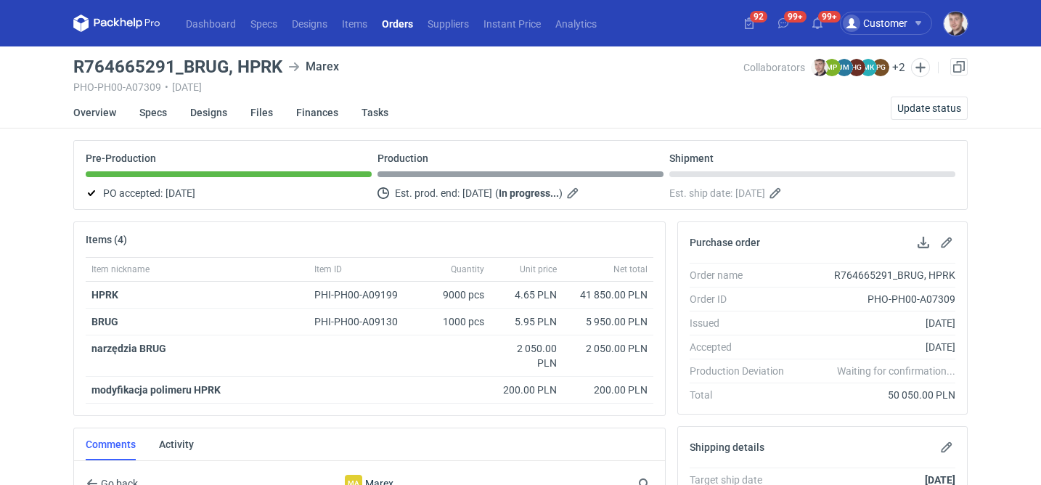
click at [406, 30] on link "Orders" at bounding box center [398, 23] width 46 height 17
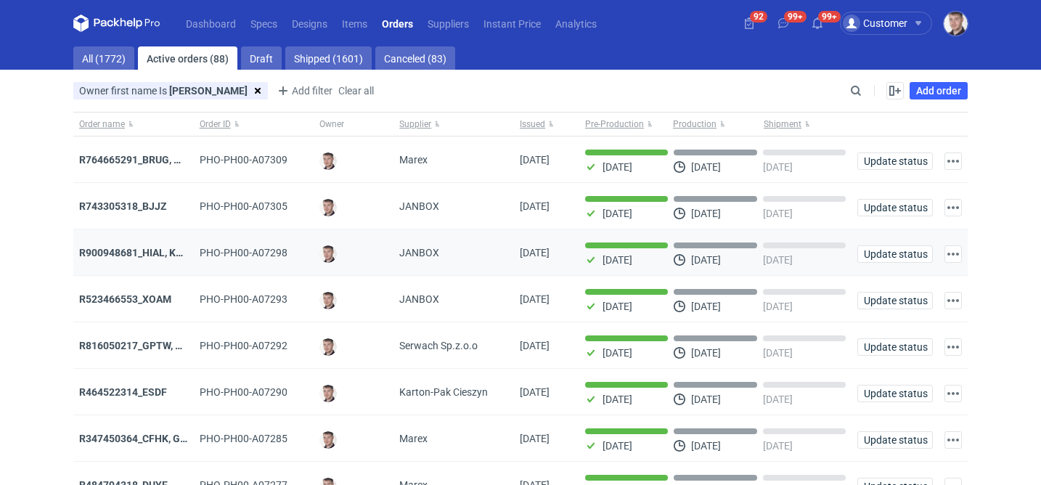
scroll to position [166, 0]
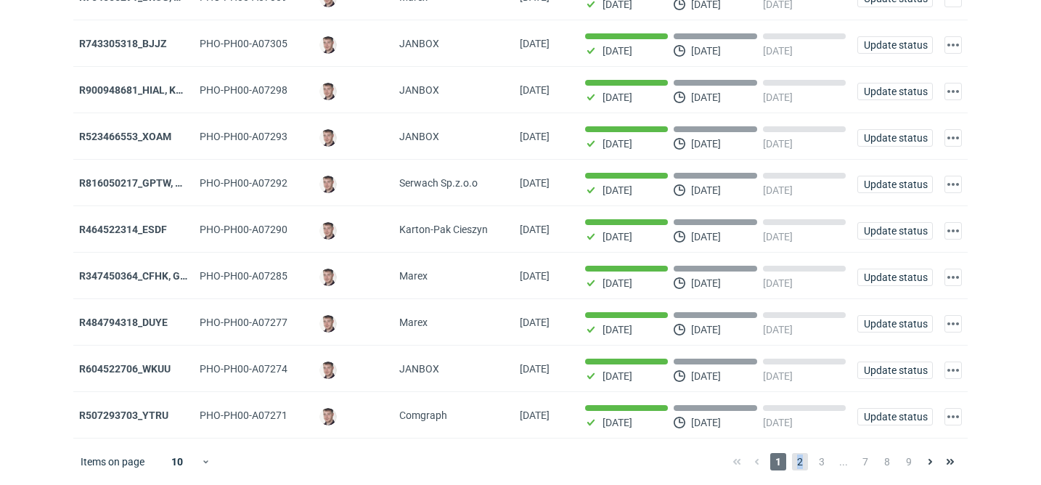
click at [800, 461] on span "2" at bounding box center [800, 461] width 16 height 17
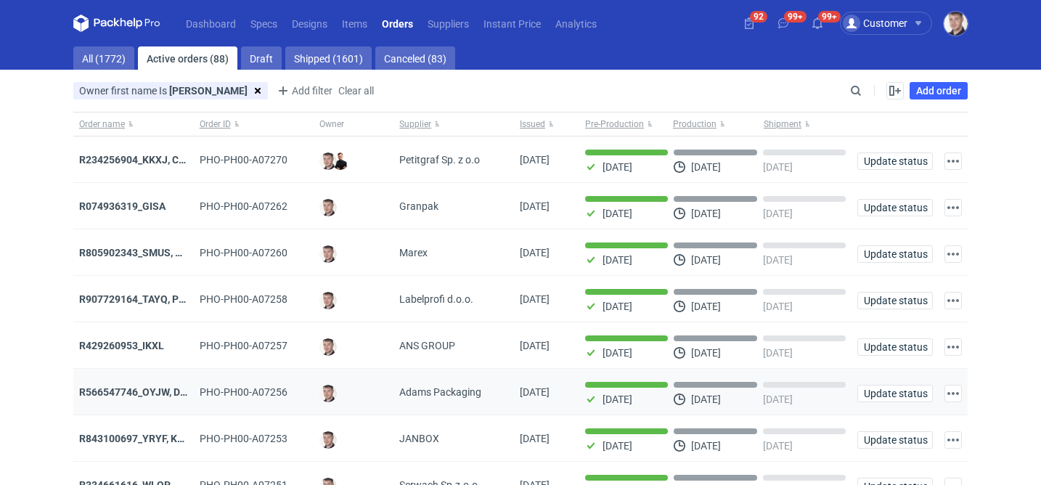
scroll to position [166, 0]
